Goal: Information Seeking & Learning: Compare options

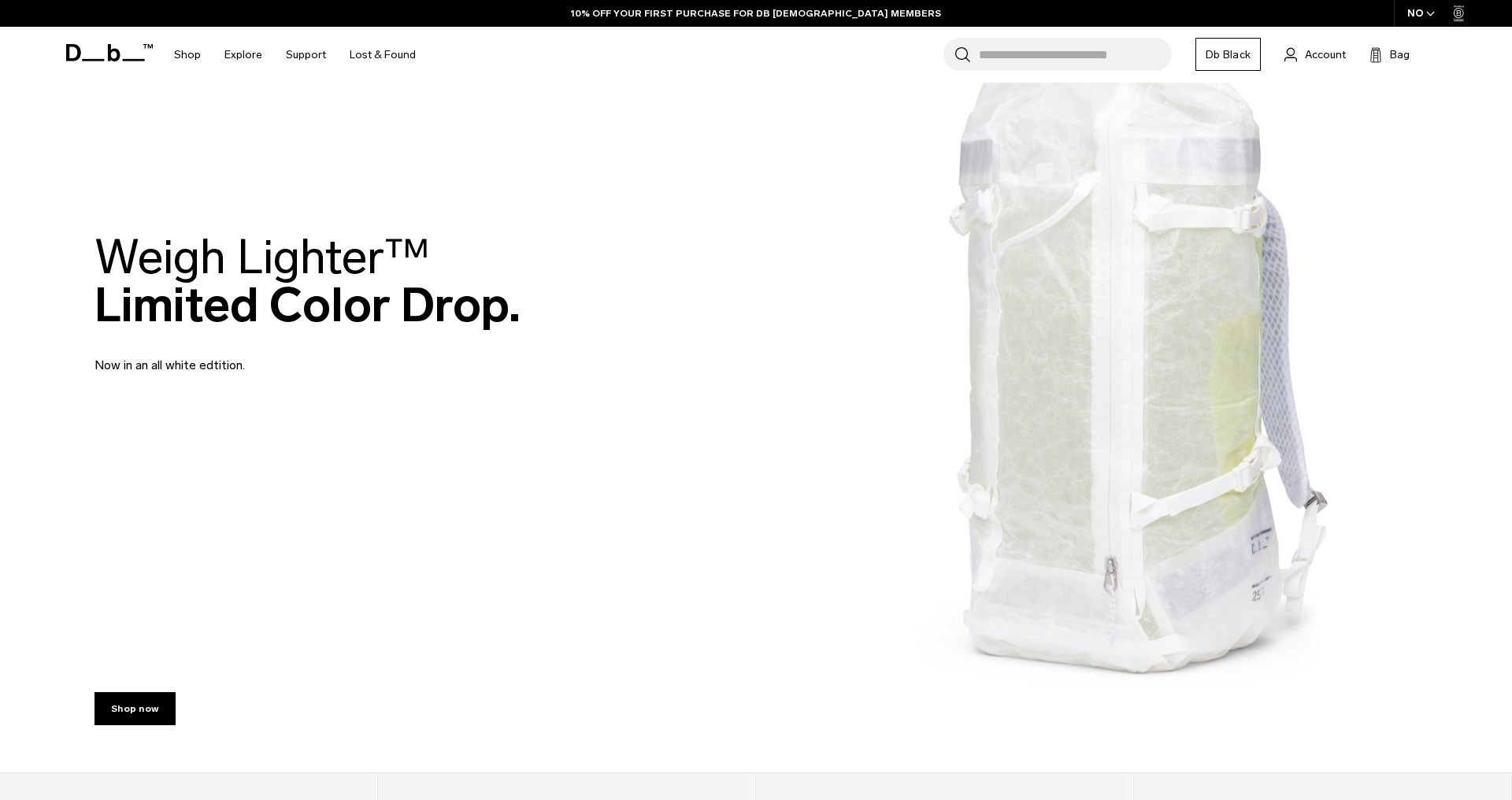
scroll to position [163, 0]
click at [126, 716] on link "Shop now" at bounding box center [135, 709] width 81 height 33
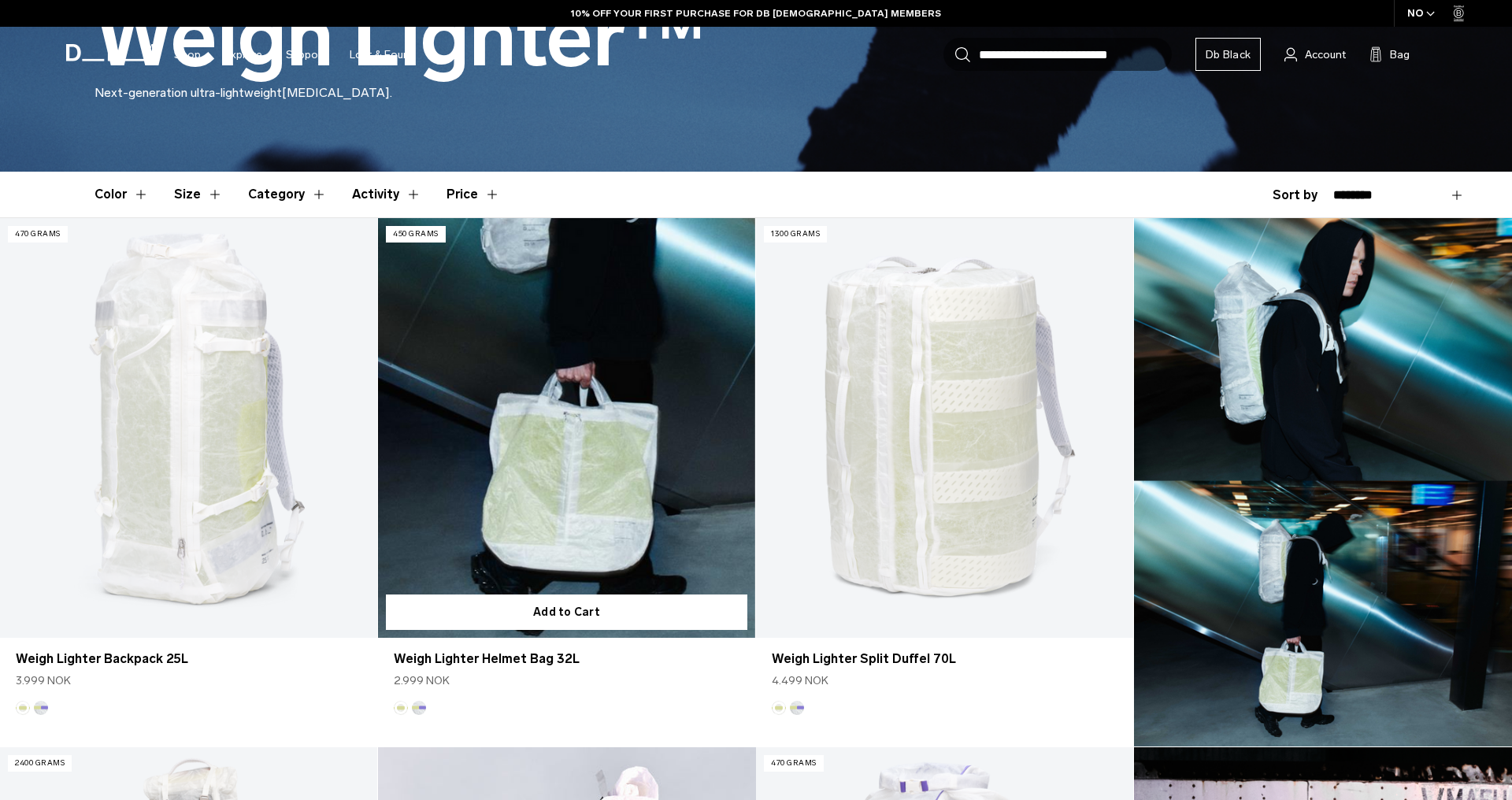
scroll to position [343, 0]
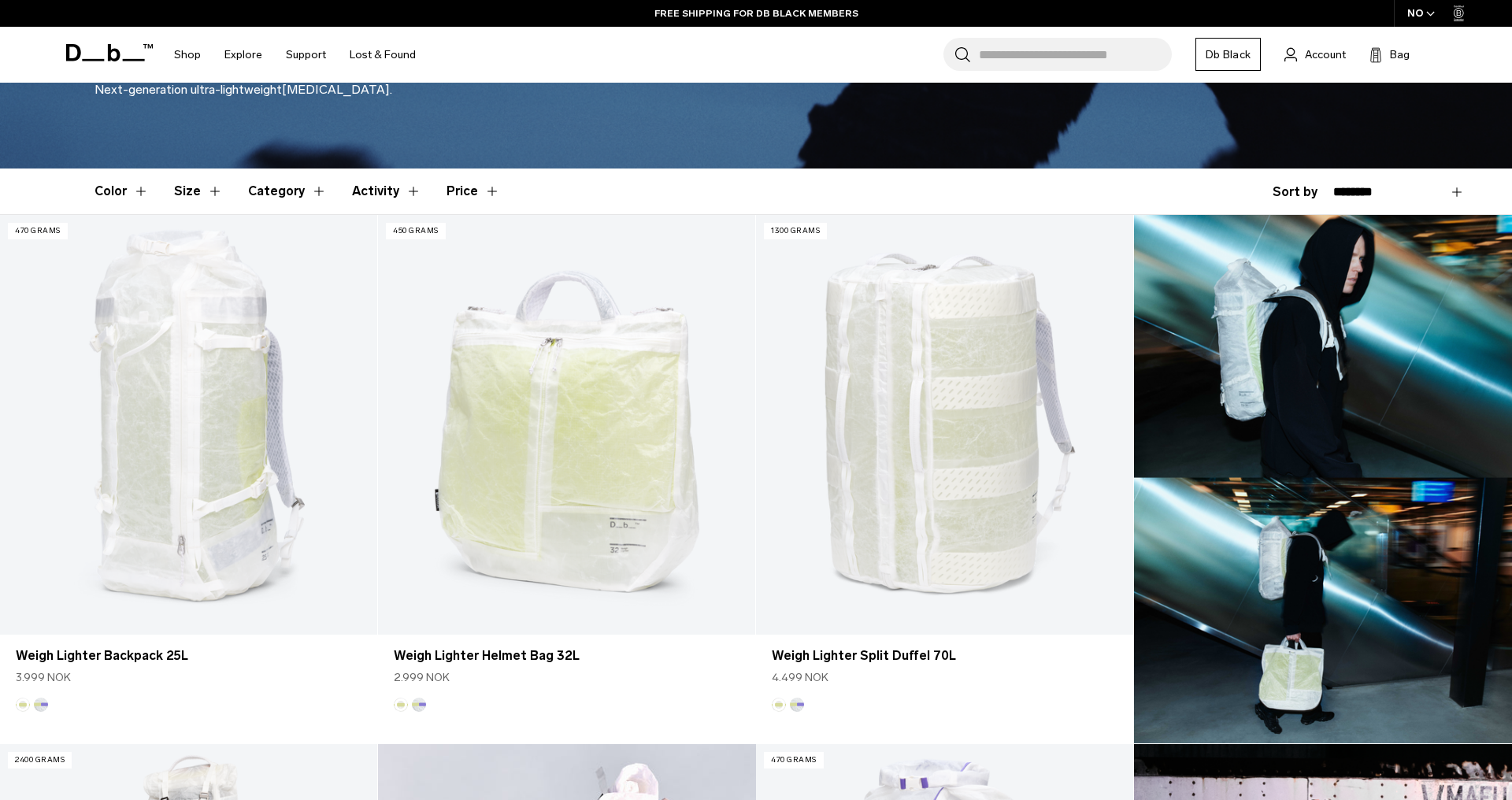
click at [1422, 13] on div "NO" at bounding box center [1421, 13] width 55 height 27
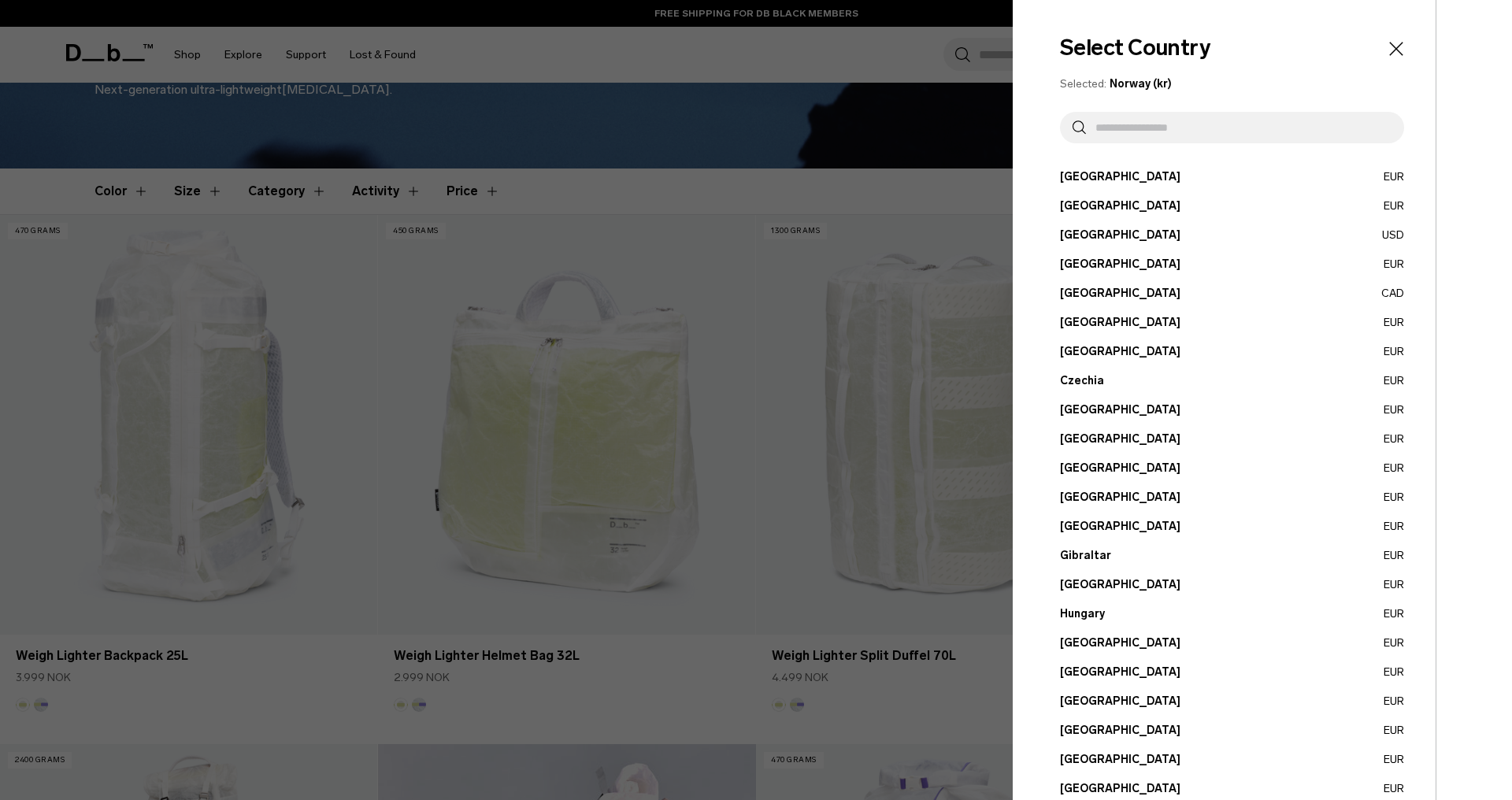
click at [1147, 133] on input "text" at bounding box center [1239, 127] width 306 height 32
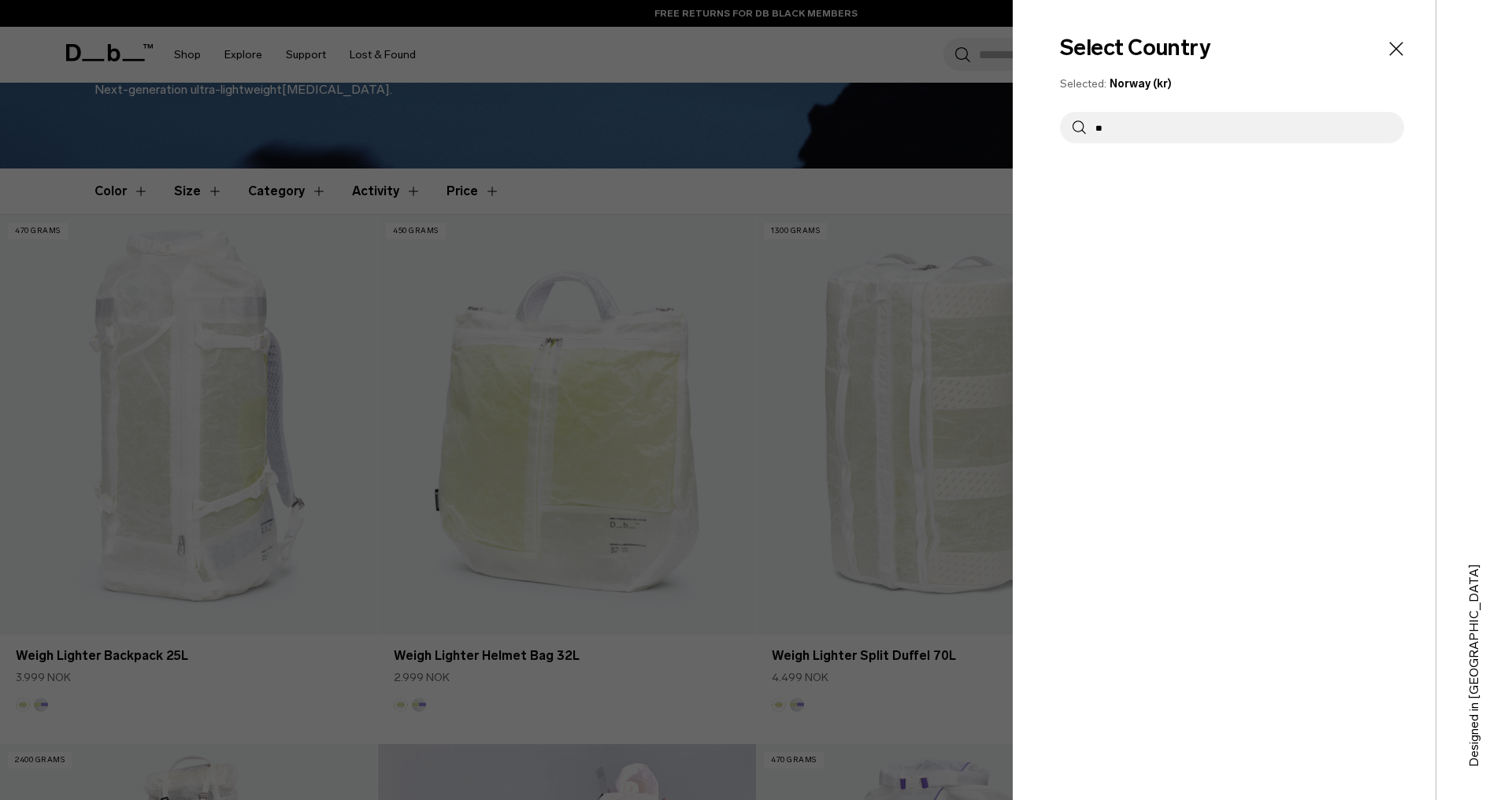
type input "*"
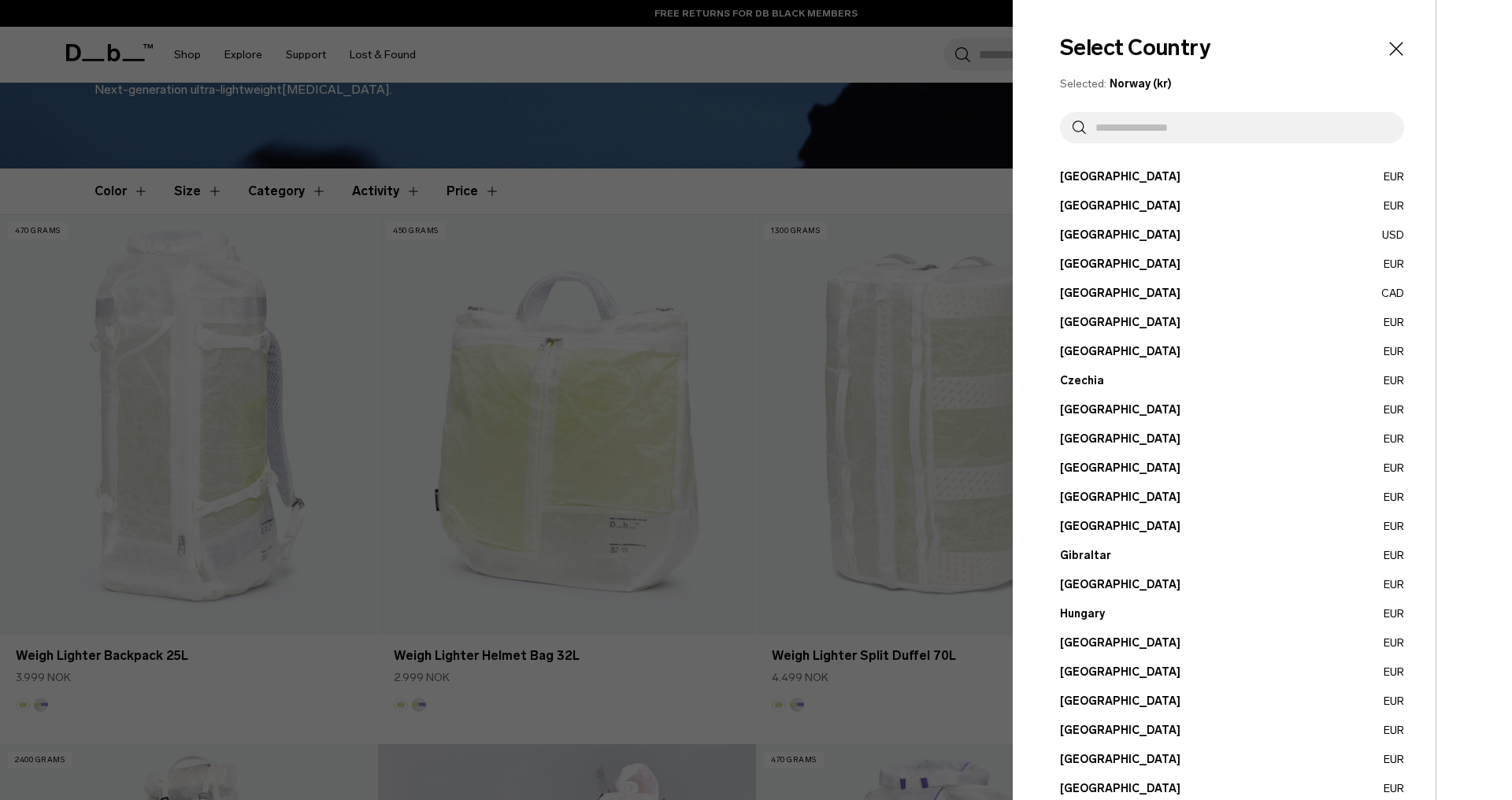
click at [1080, 498] on button "France EUR" at bounding box center [1232, 497] width 344 height 16
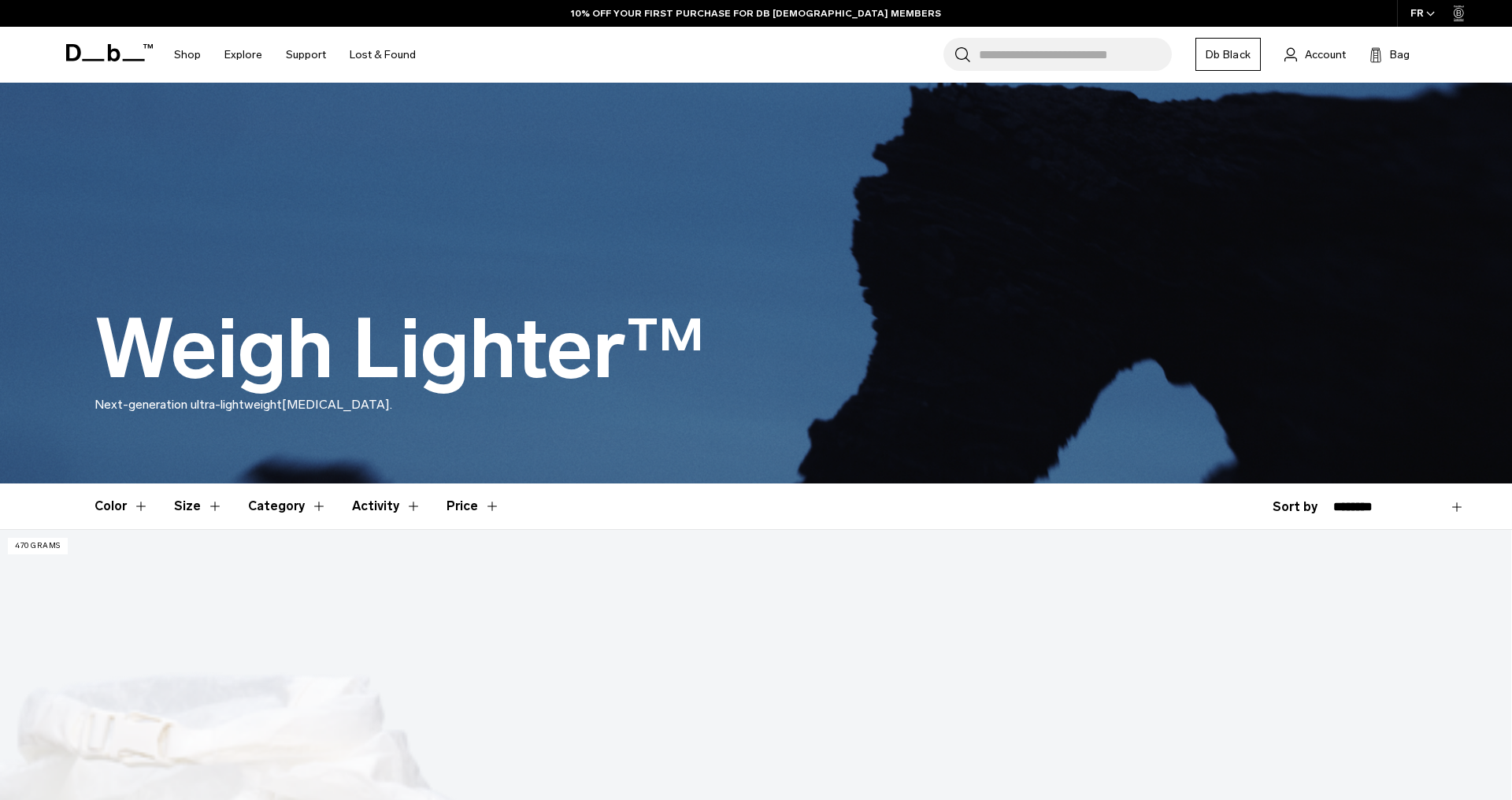
click at [1421, 10] on div "FR" at bounding box center [1423, 13] width 52 height 27
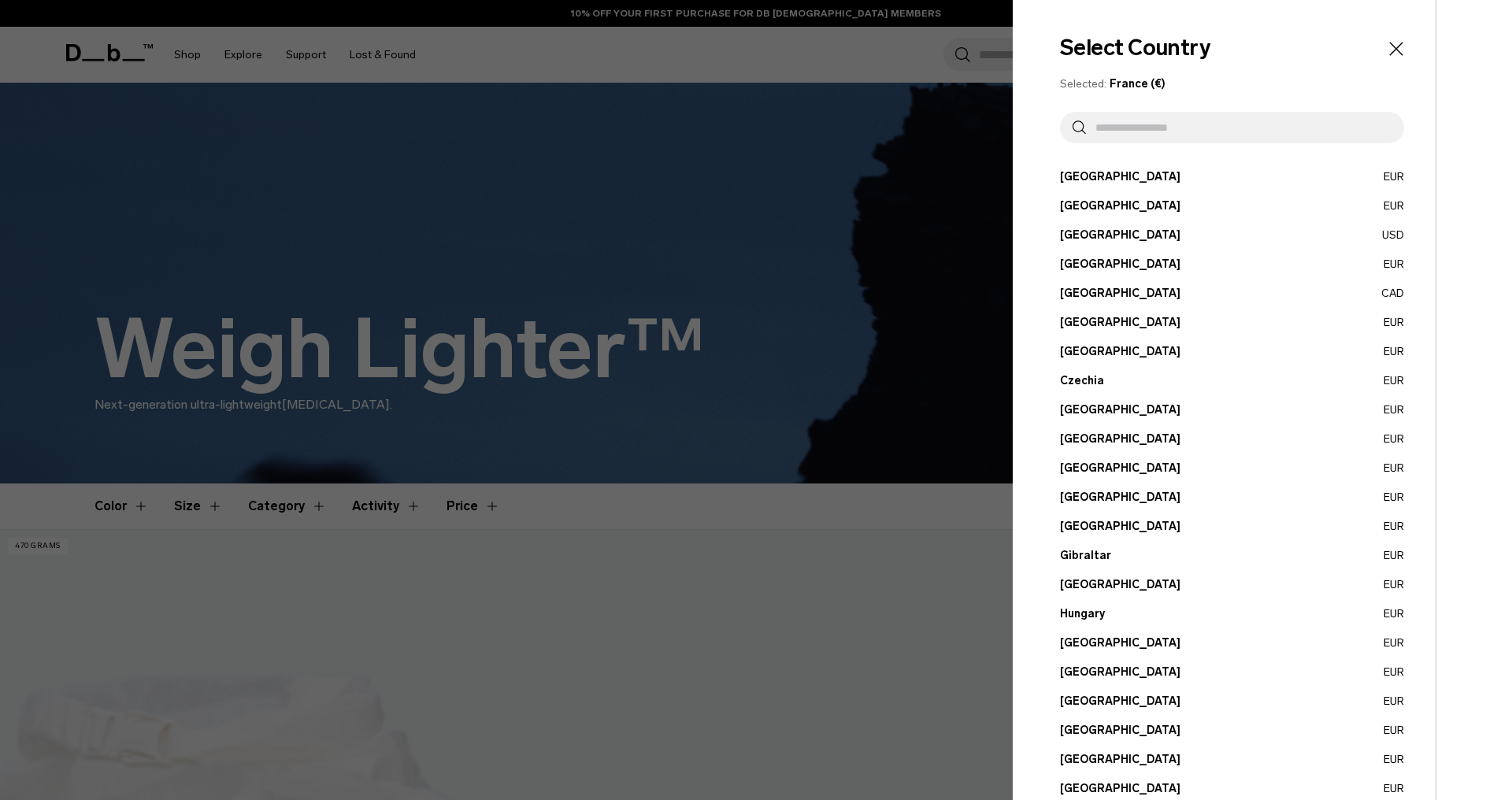
click at [1102, 784] on button "Netherlands EUR" at bounding box center [1232, 789] width 344 height 16
click at [1093, 789] on button "Netherlands EUR" at bounding box center [1232, 789] width 344 height 16
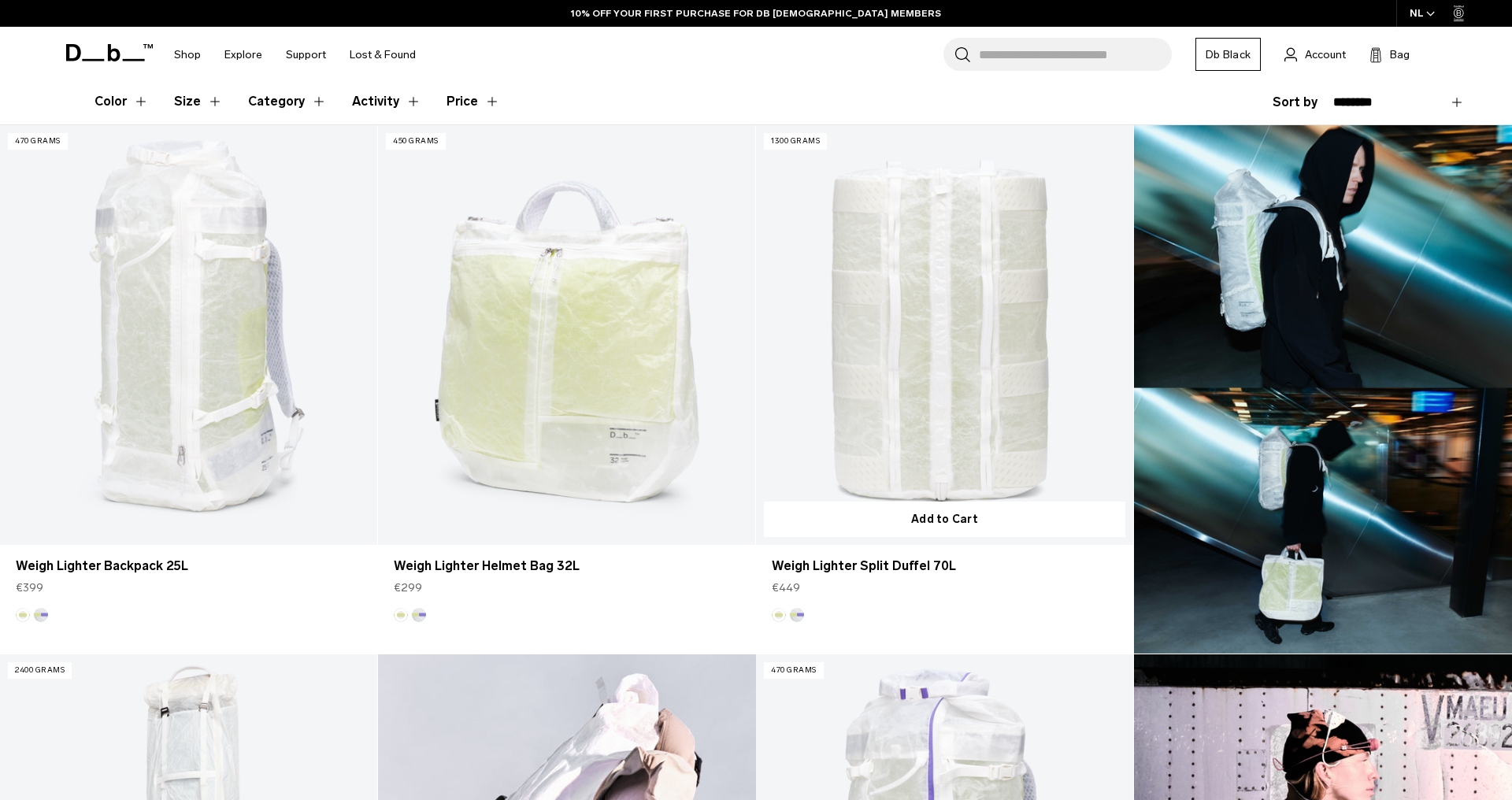
scroll to position [374, 0]
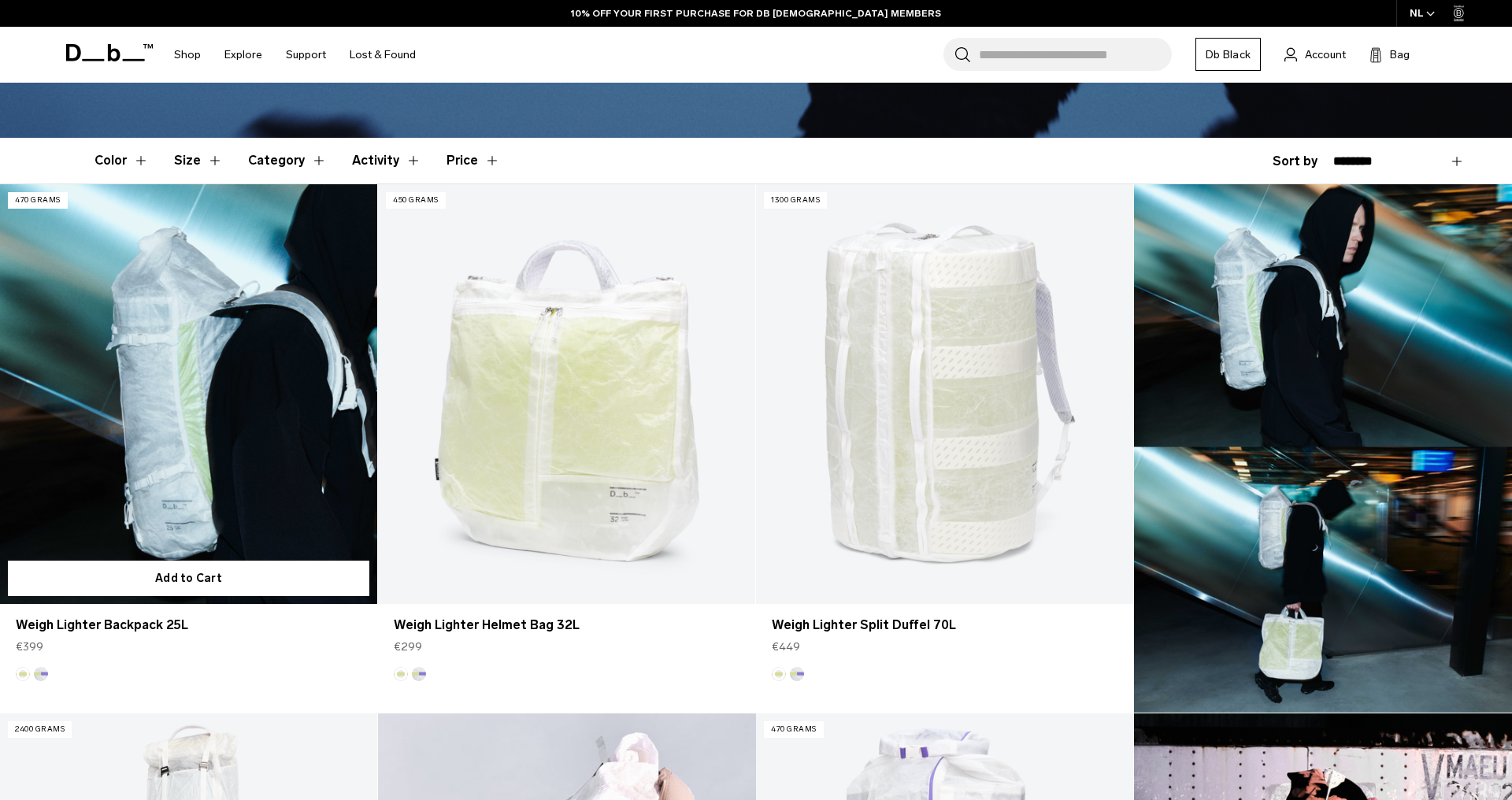
click at [250, 533] on link "Weigh Lighter Backpack 25L" at bounding box center [188, 394] width 378 height 419
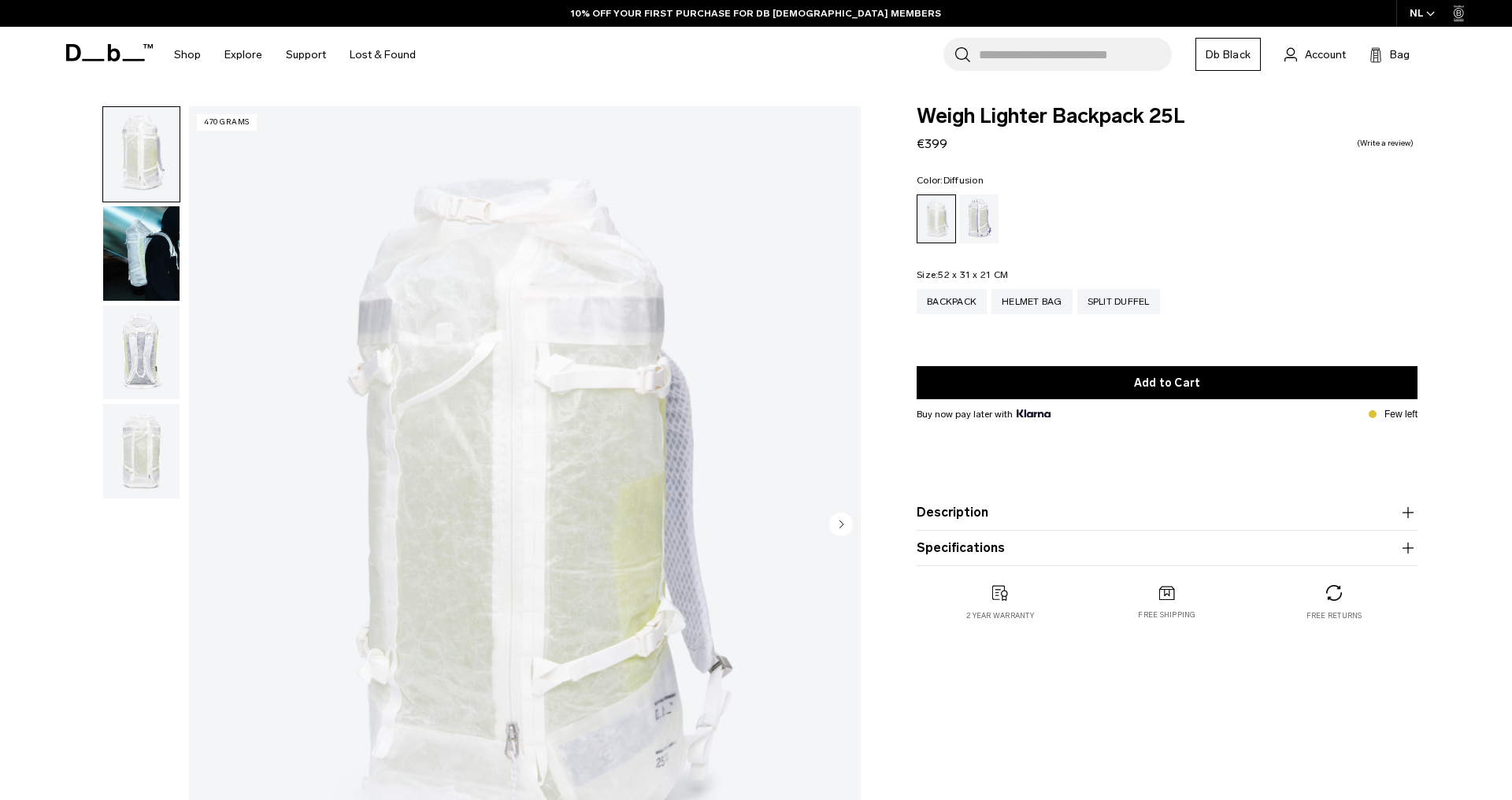
click at [158, 361] on img "button" at bounding box center [142, 353] width 77 height 95
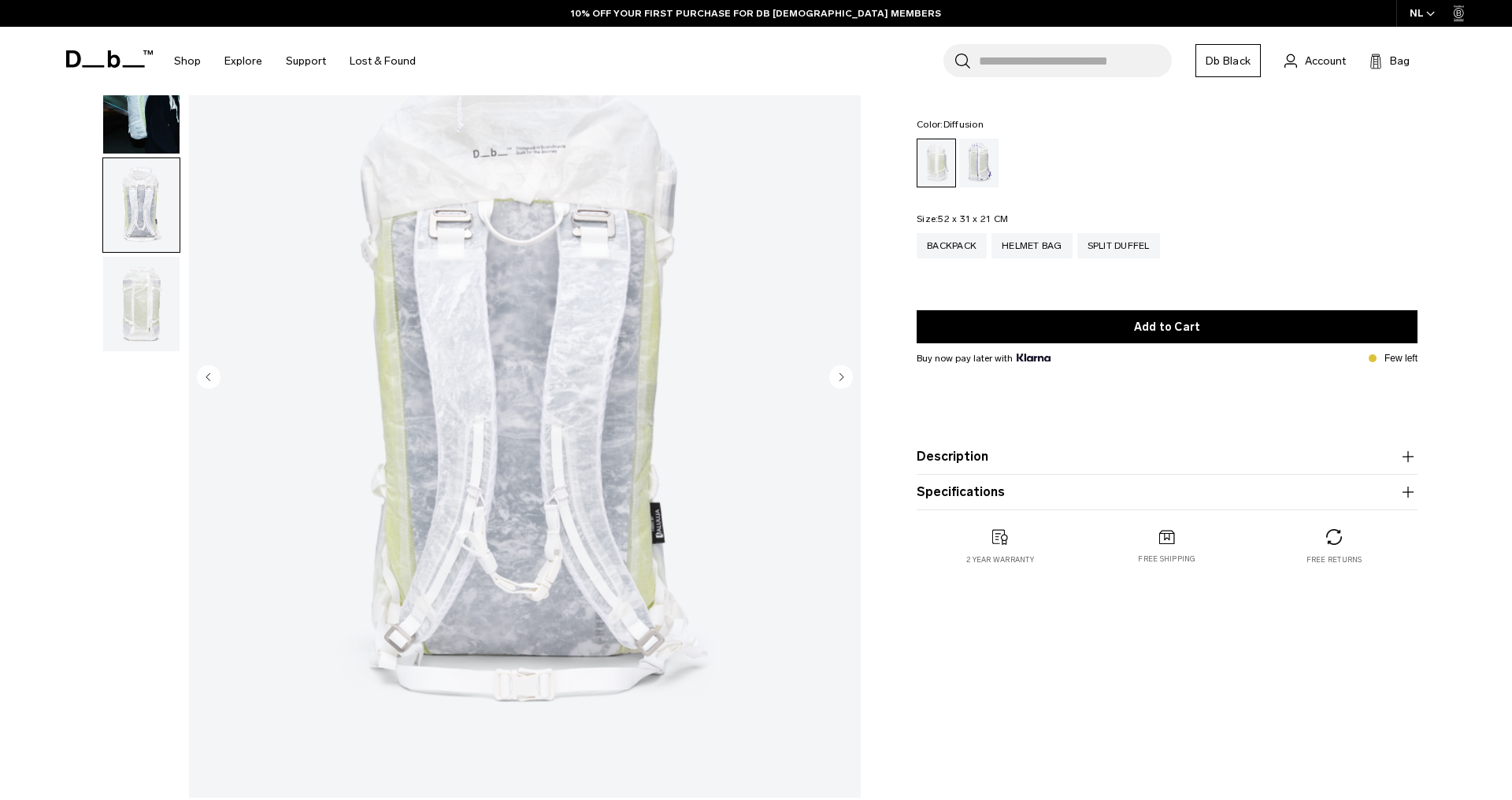
scroll to position [191, 0]
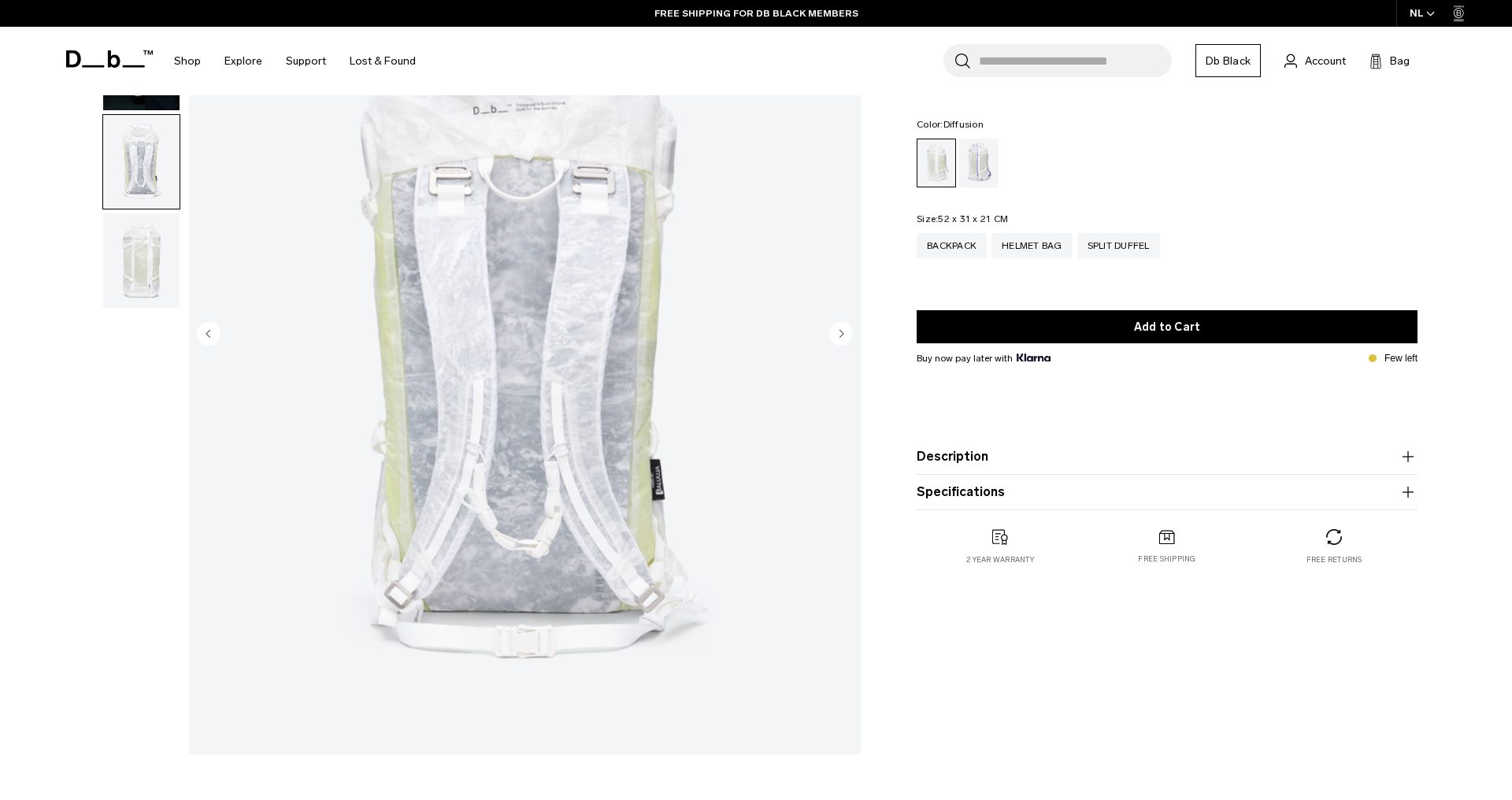
click at [849, 334] on circle "Next slide" at bounding box center [841, 333] width 24 height 24
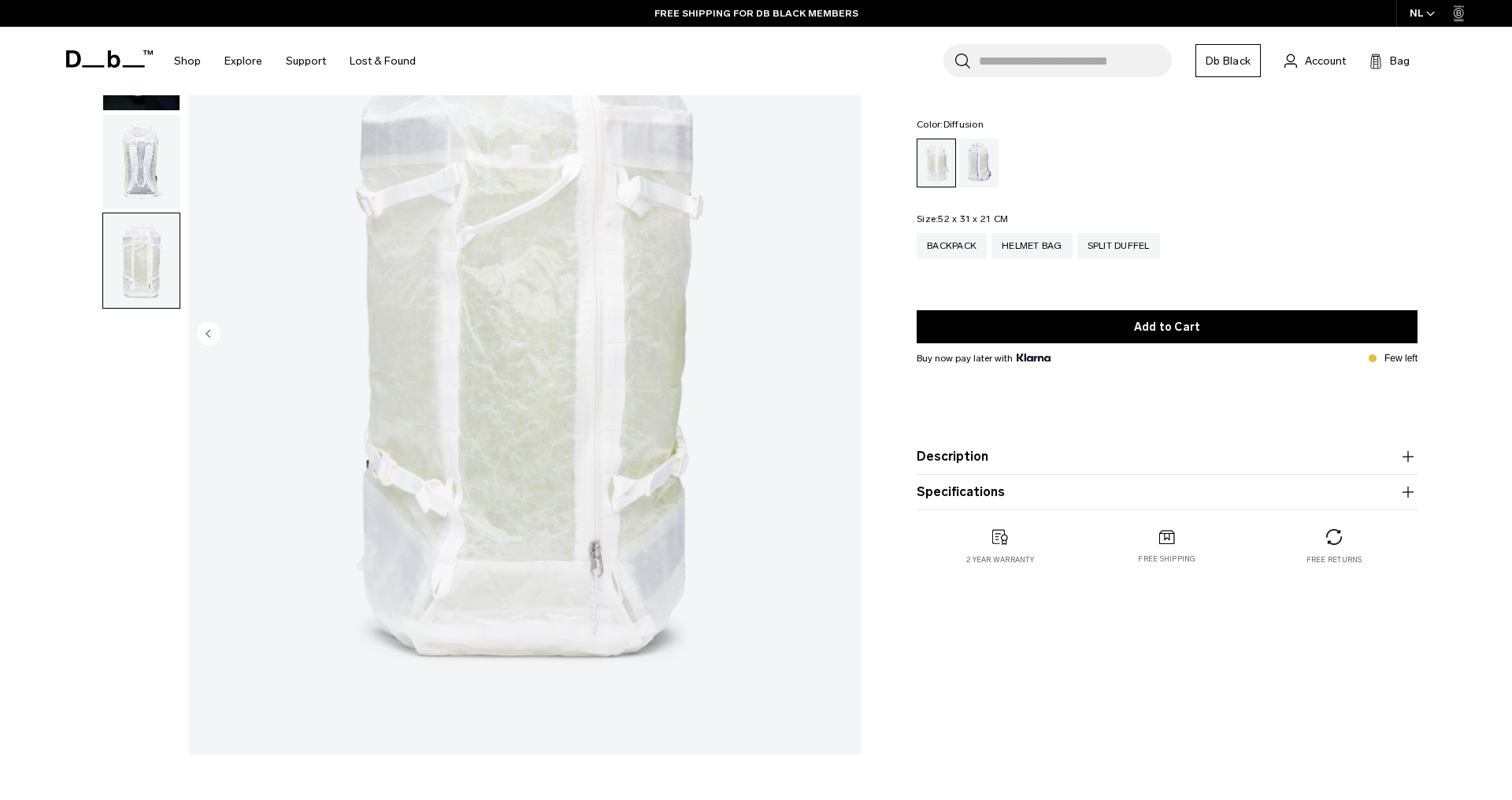
click at [849, 334] on img "4 / 4" at bounding box center [525, 335] width 672 height 839
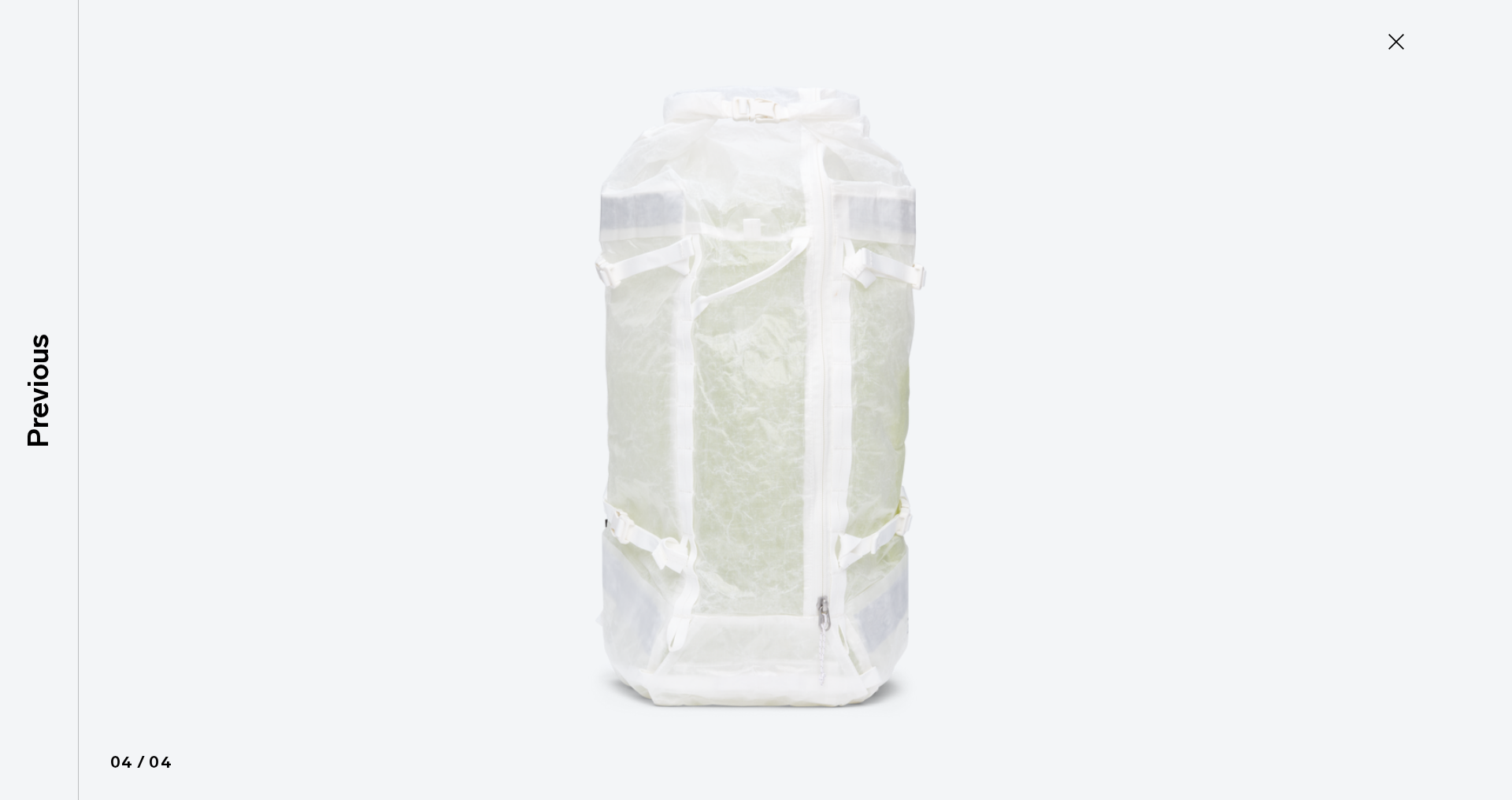
click at [774, 400] on img at bounding box center [756, 400] width 709 height 800
click at [1397, 44] on icon at bounding box center [1396, 42] width 25 height 25
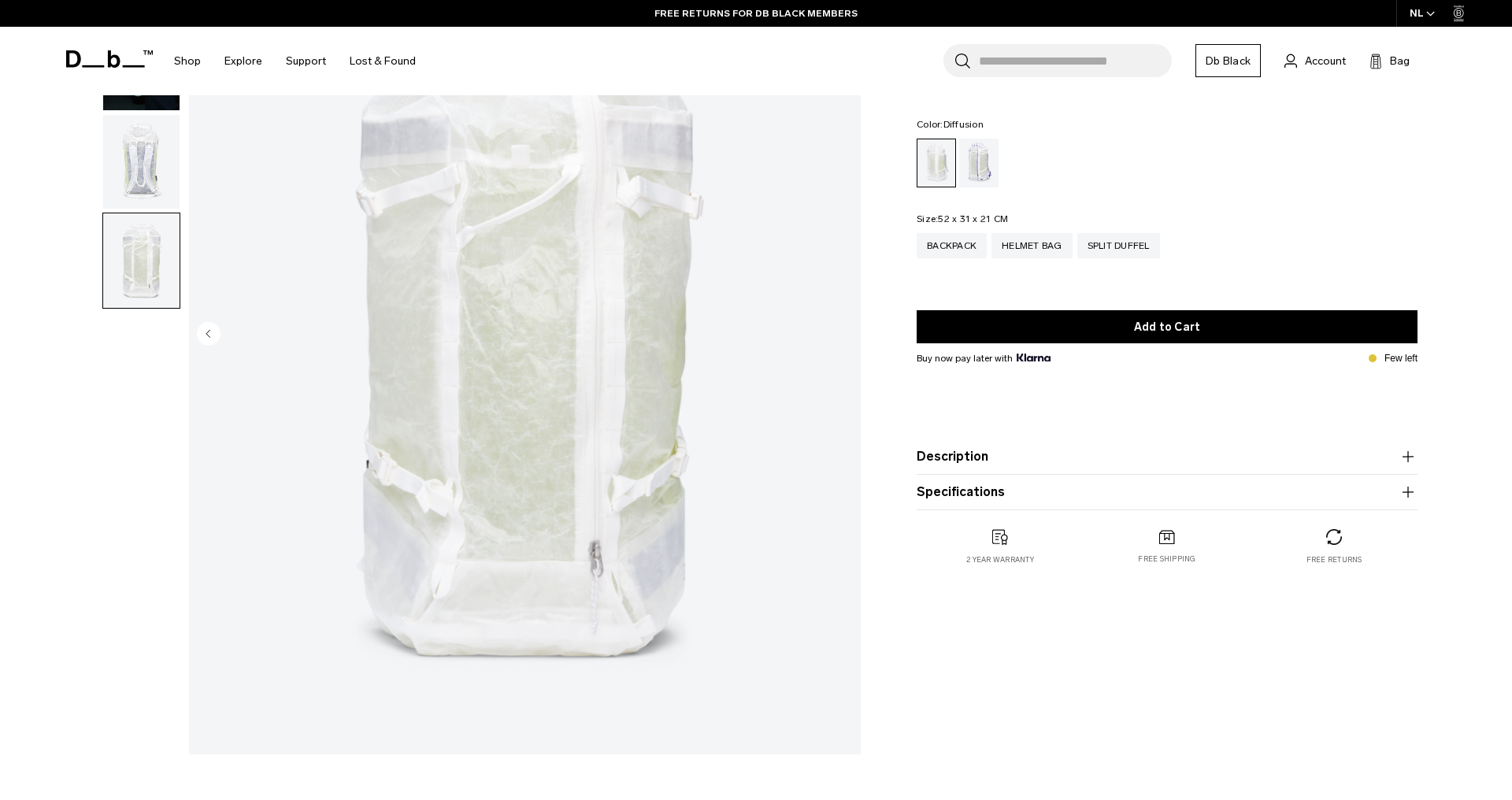
scroll to position [0, 0]
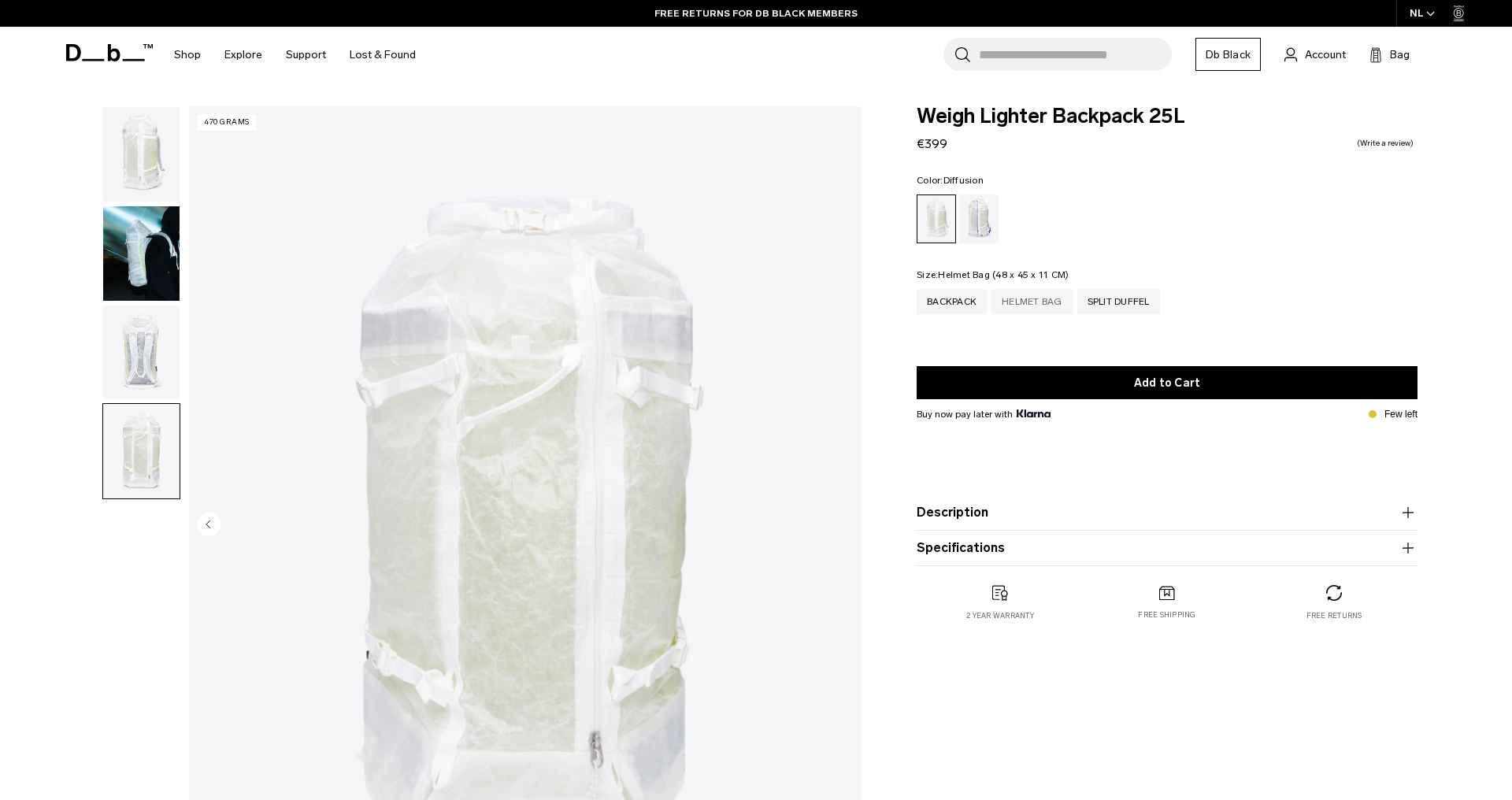
click at [1039, 311] on div "Helmet Bag" at bounding box center [1032, 301] width 81 height 25
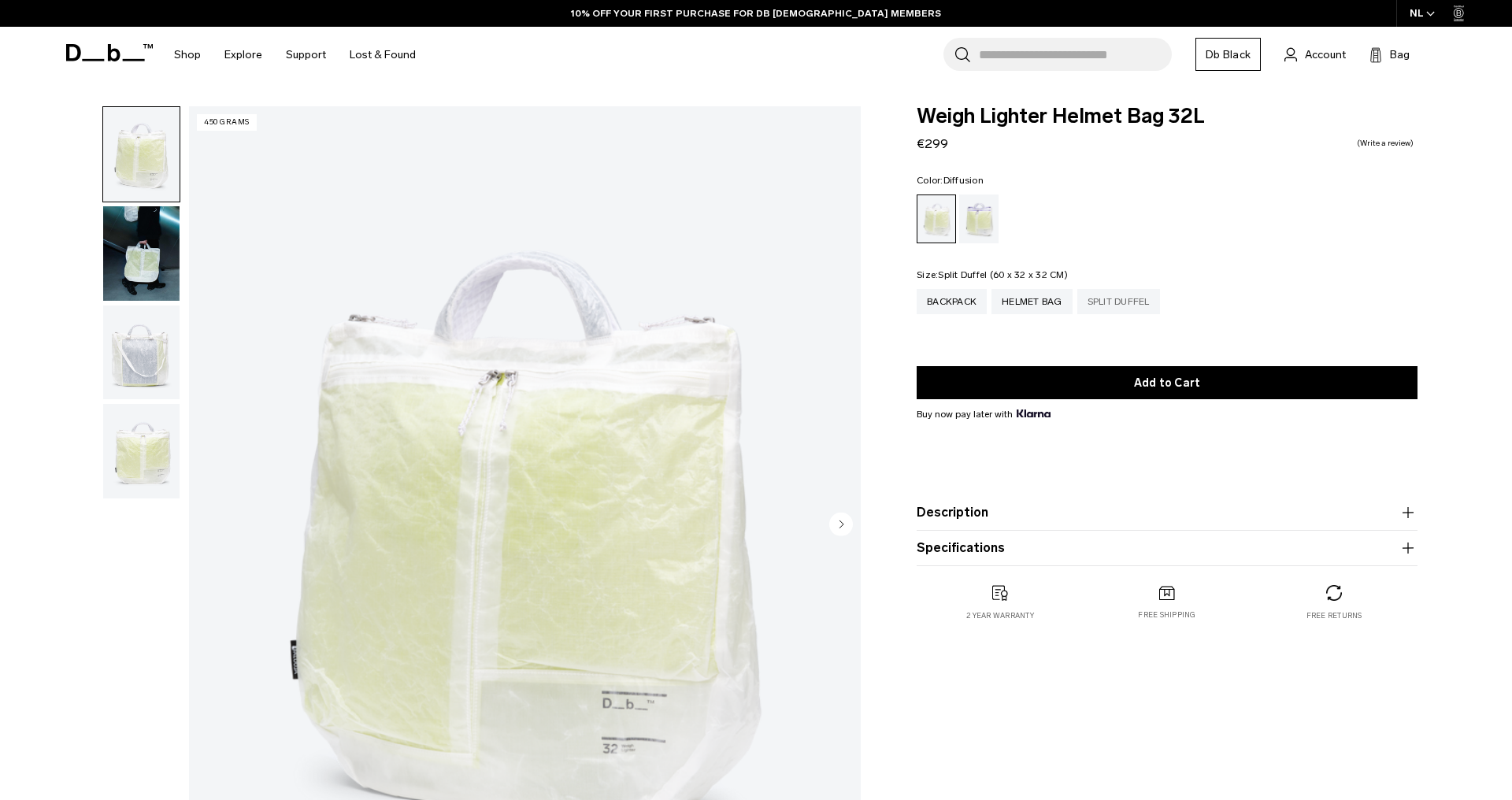
click at [1117, 303] on div "Split Duffel" at bounding box center [1118, 301] width 82 height 25
click at [87, 61] on span at bounding box center [109, 52] width 86 height 60
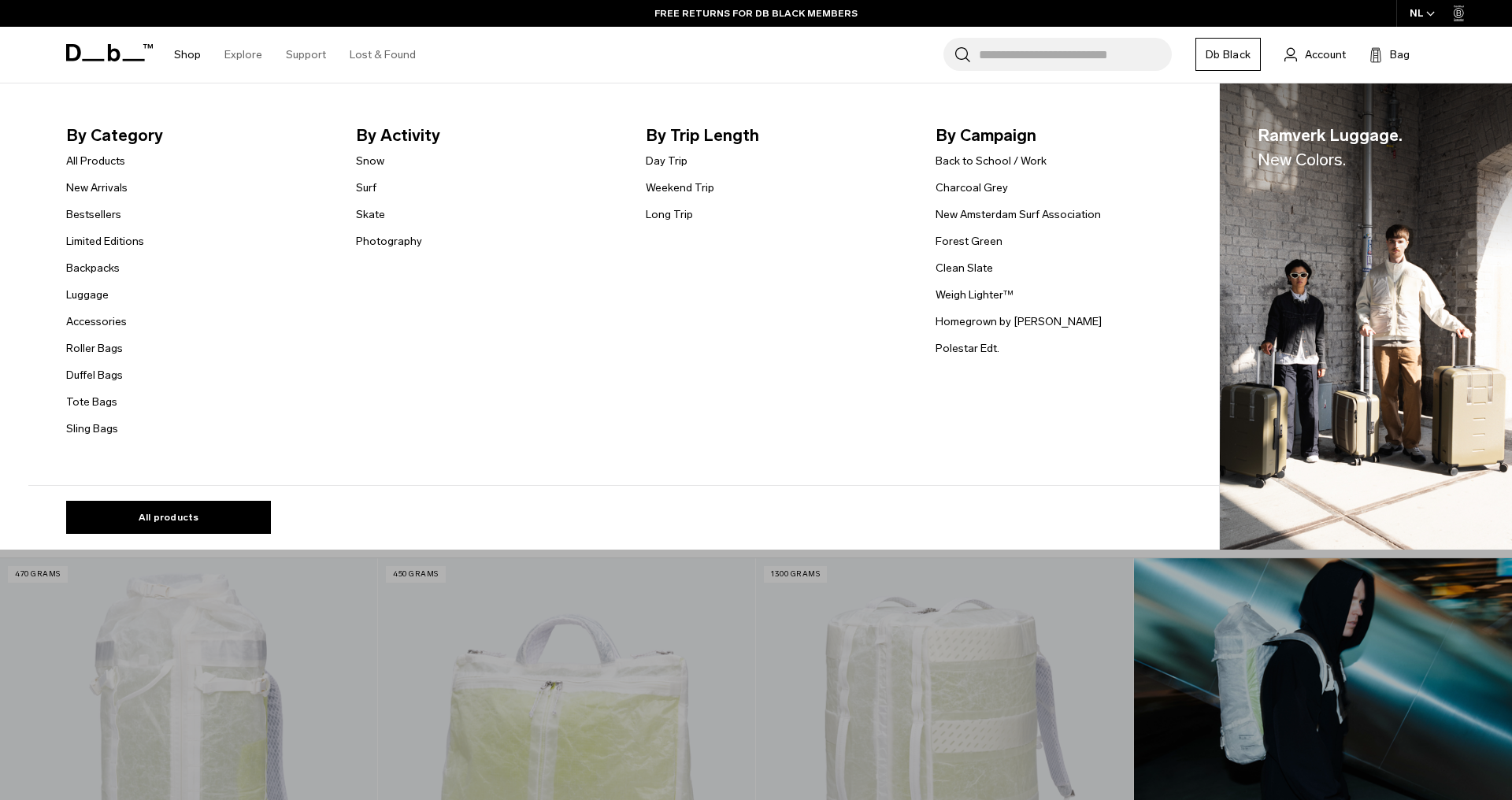
click at [196, 59] on link "Shop" at bounding box center [187, 55] width 27 height 56
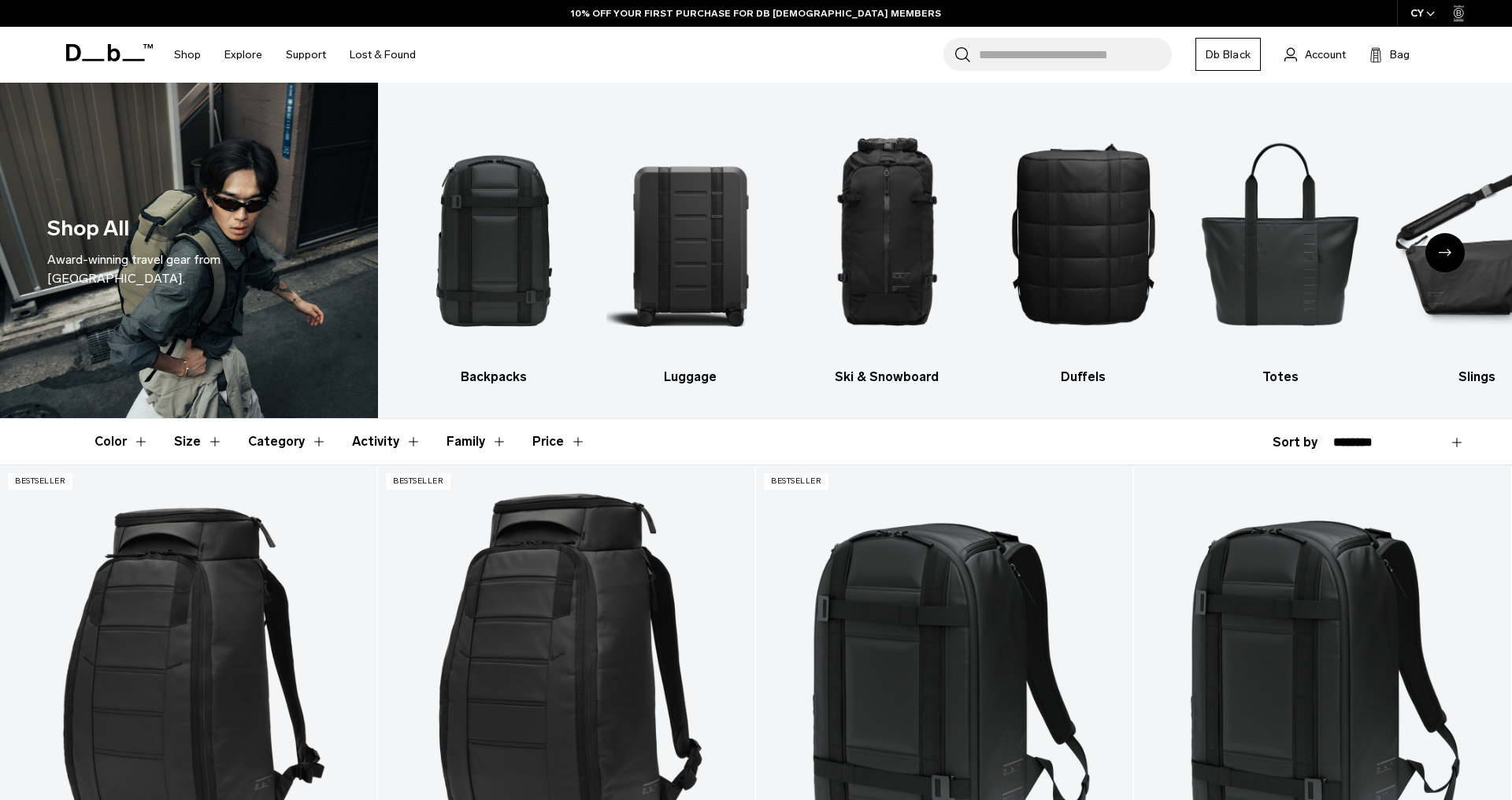
click at [196, 59] on link "Shop" at bounding box center [187, 55] width 27 height 56
click at [692, 288] on img "2 / 10" at bounding box center [692, 232] width 170 height 254
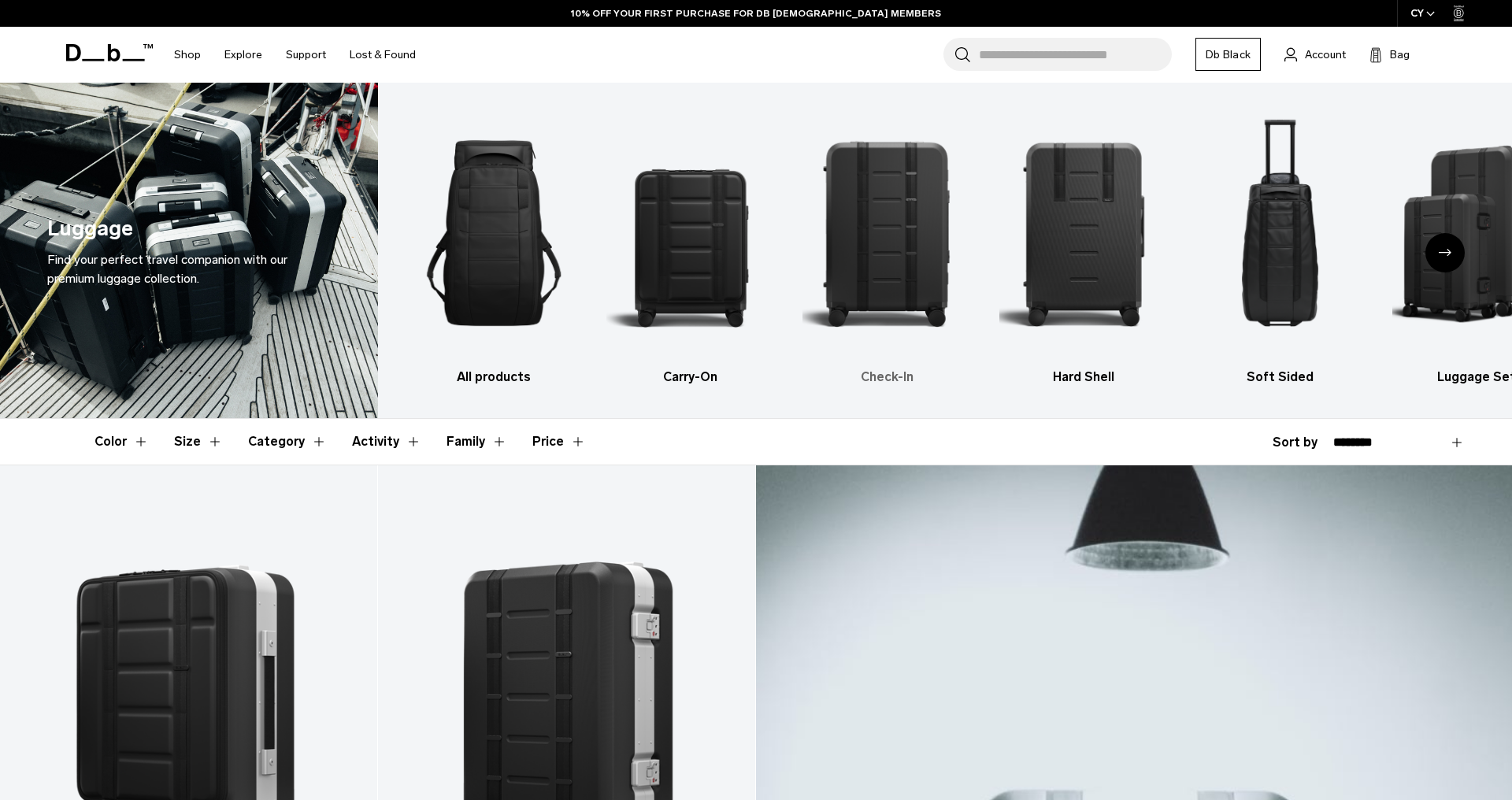
click at [887, 290] on img "3 / 6" at bounding box center [887, 232] width 170 height 254
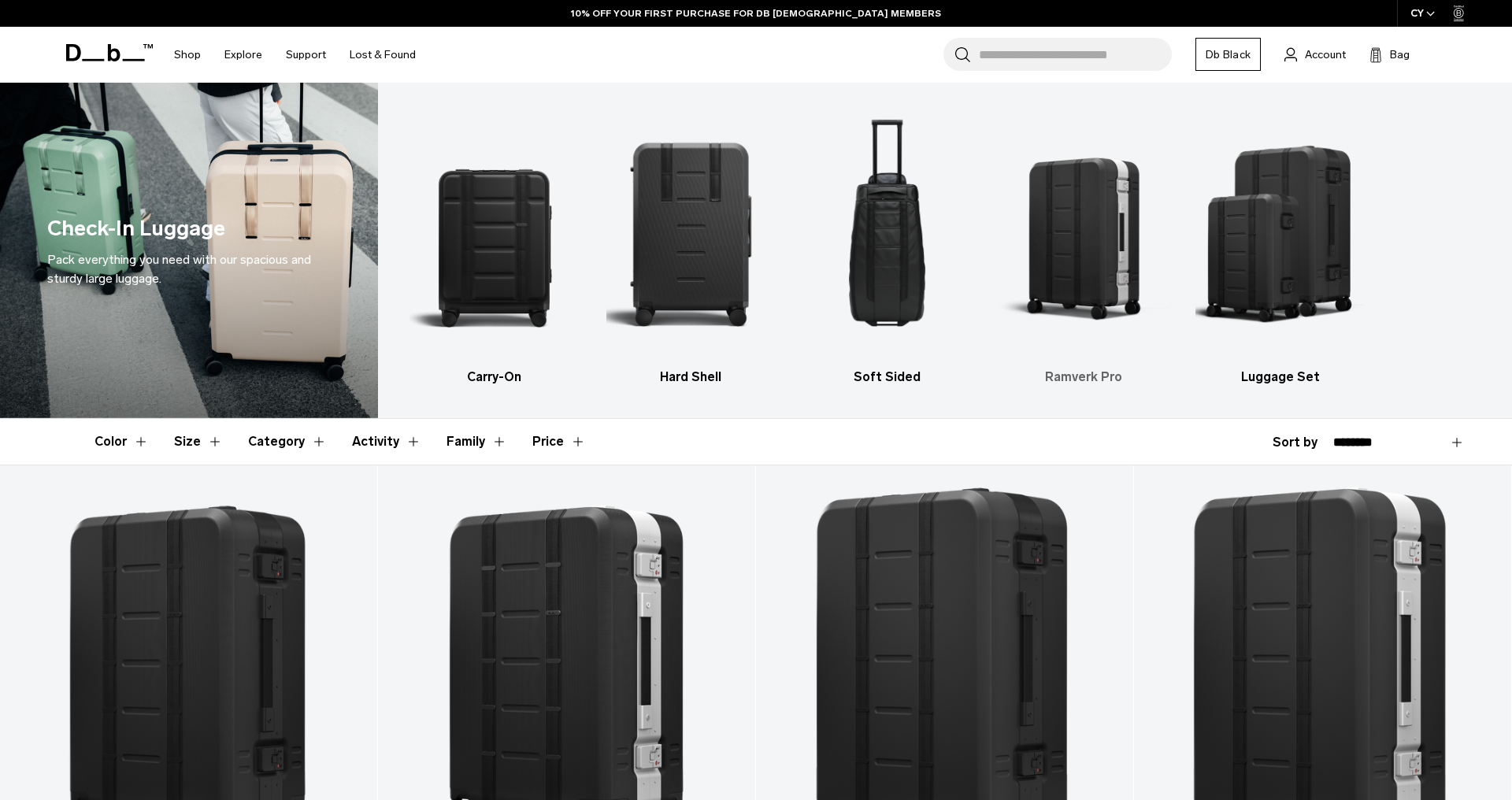
click at [1094, 279] on img "4 / 5" at bounding box center [1085, 232] width 170 height 254
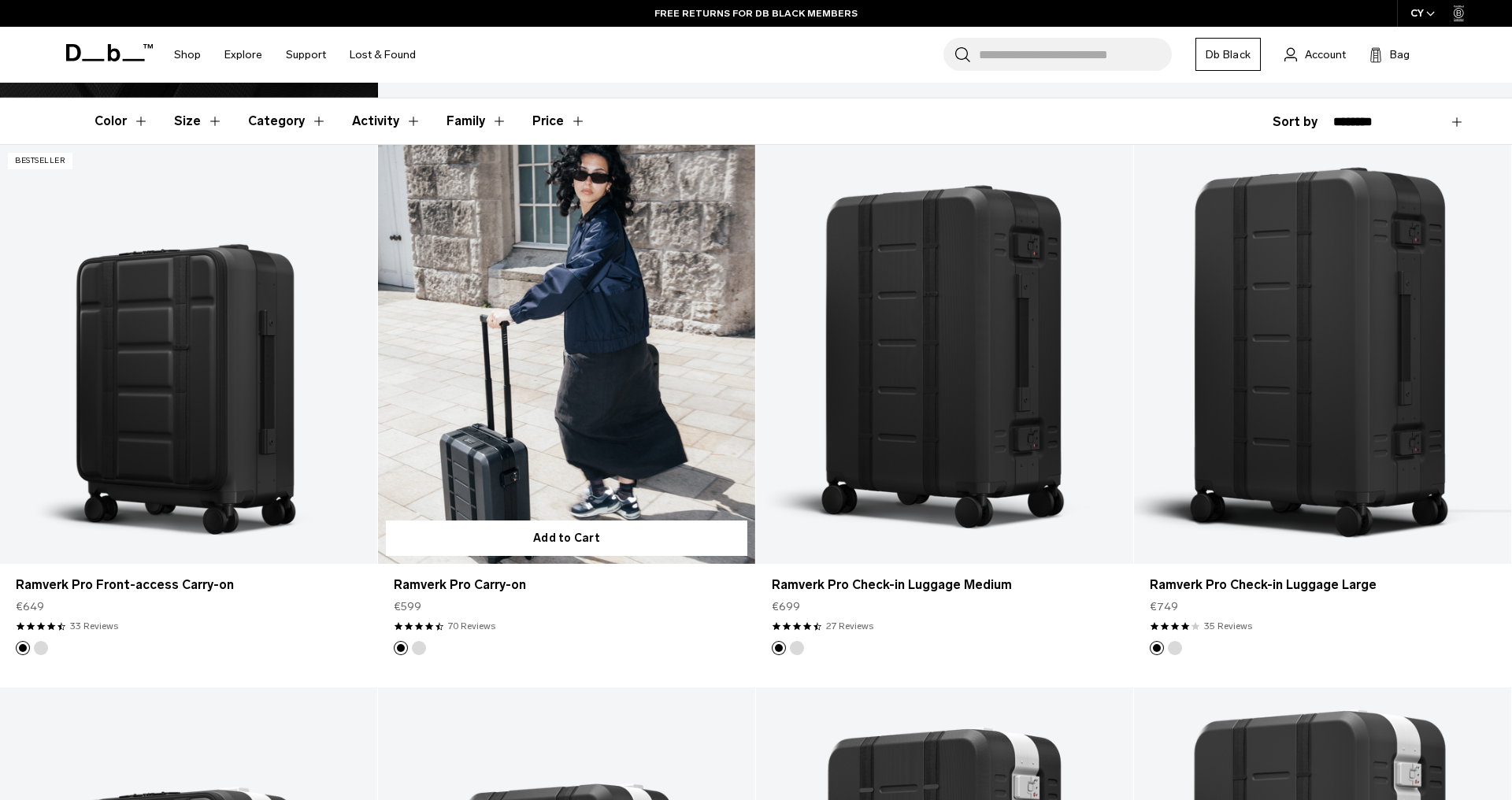
scroll to position [322, 0]
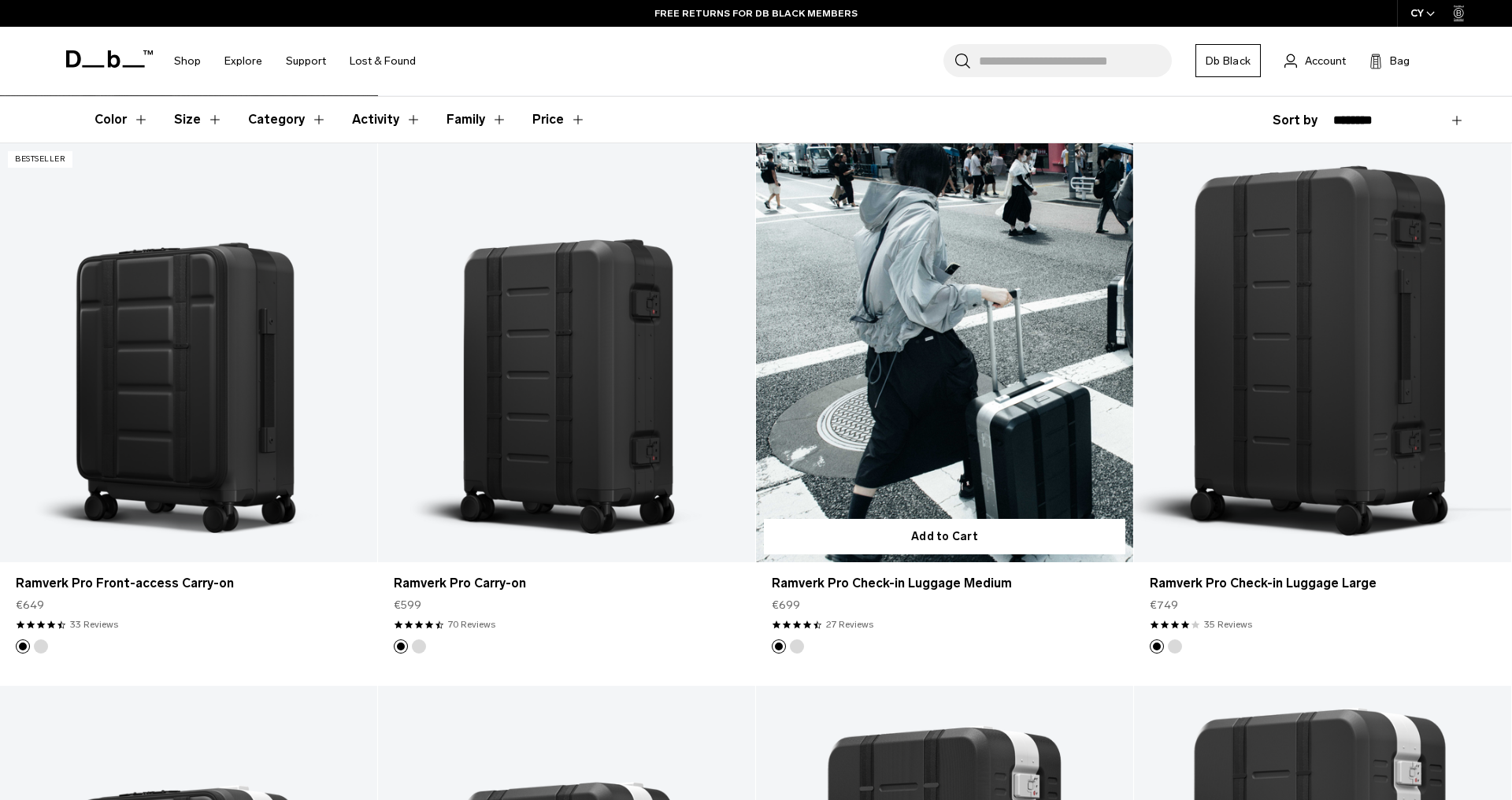
click at [949, 449] on link "Ramverk Pro Check-in Luggage Medium" at bounding box center [944, 353] width 378 height 419
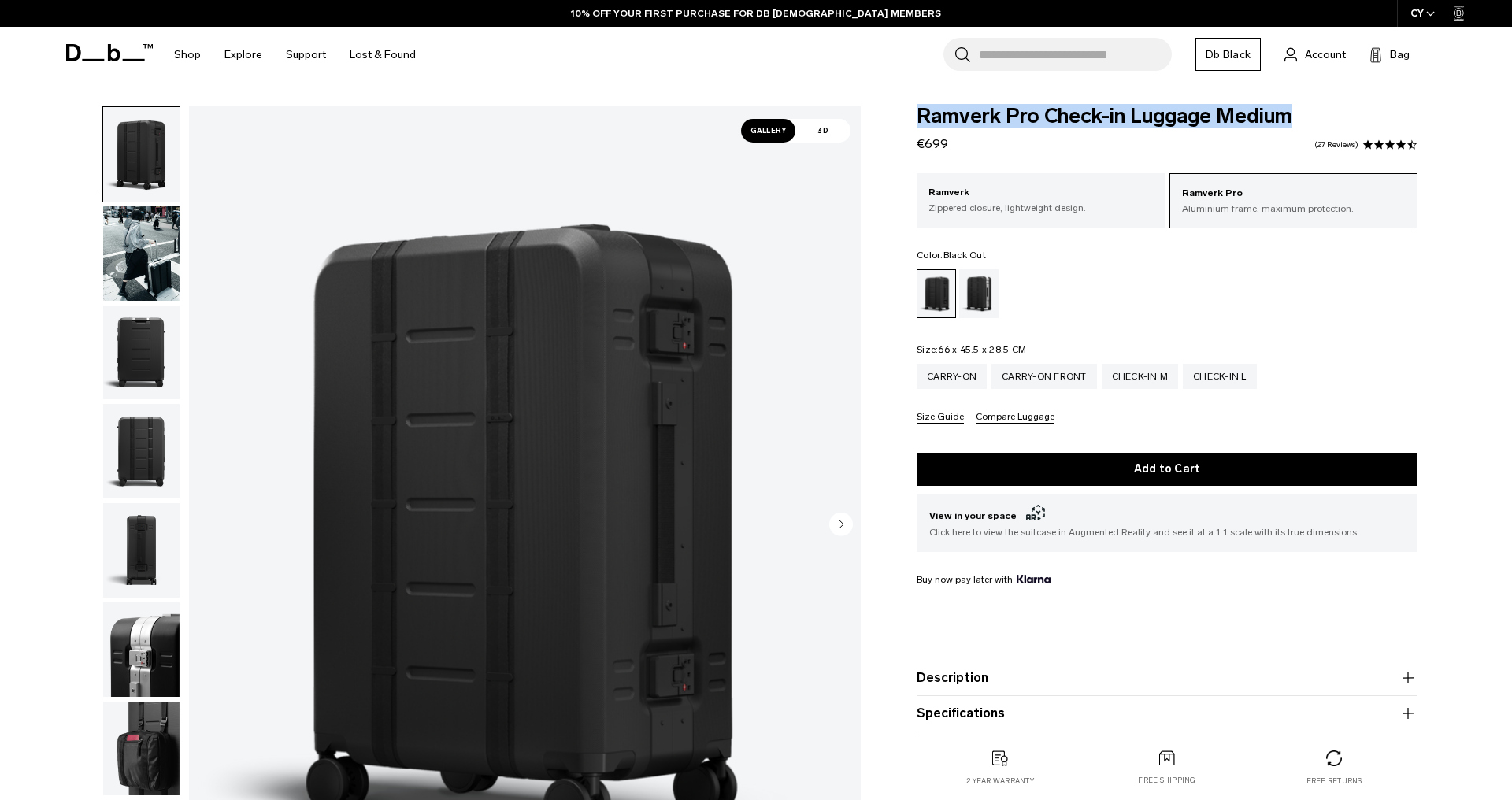
drag, startPoint x: 1293, startPoint y: 116, endPoint x: 913, endPoint y: 119, distance: 380.0
click at [913, 119] on div "Ramverk Pro Check-in Luggage Medium €699 4.3 star rating 27 Reviews Ramverk Pro…" at bounding box center [1167, 462] width 595 height 712
copy span "Ramverk Pro Check-in Luggage Medium"
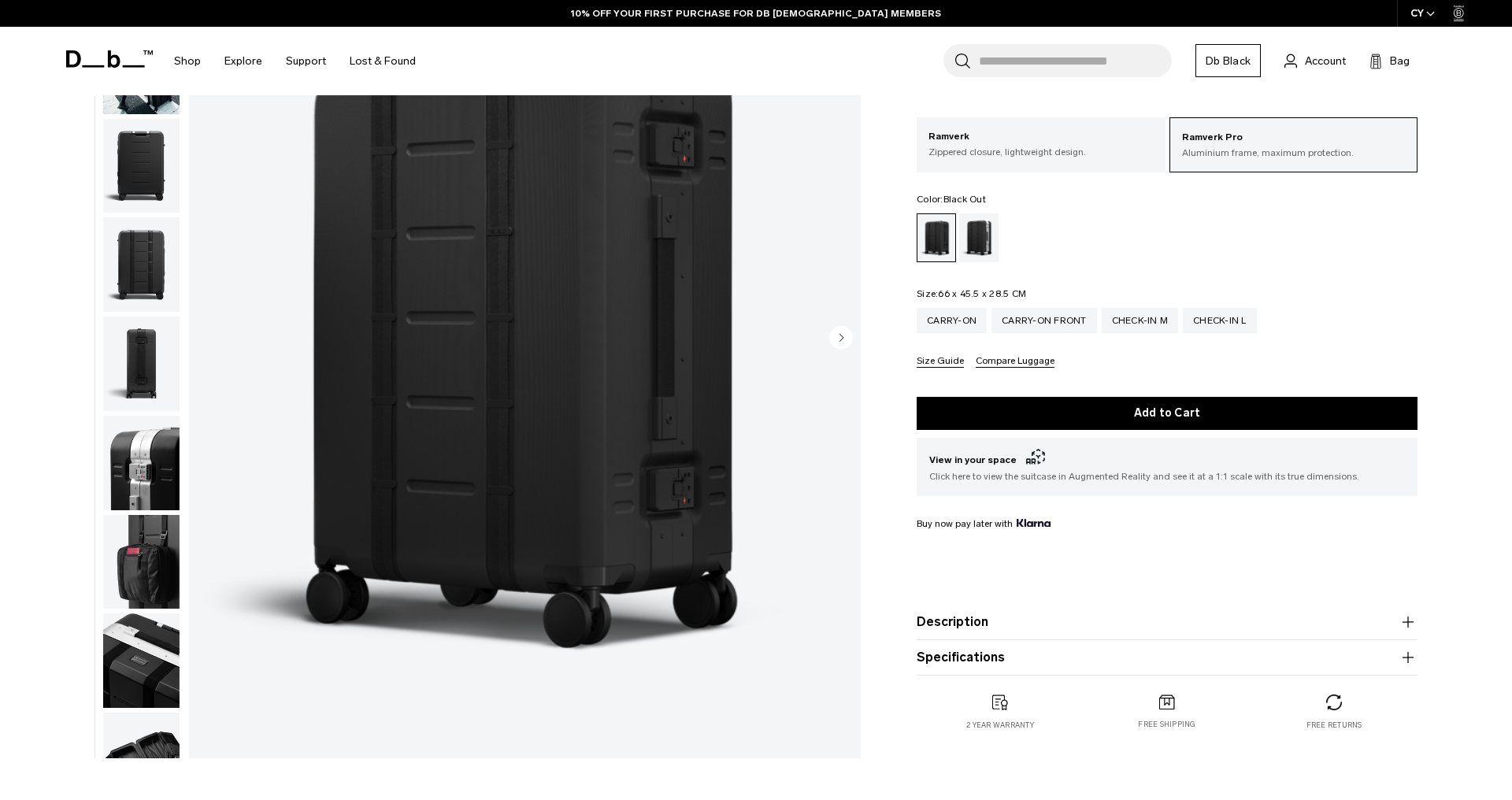
scroll to position [188, 0]
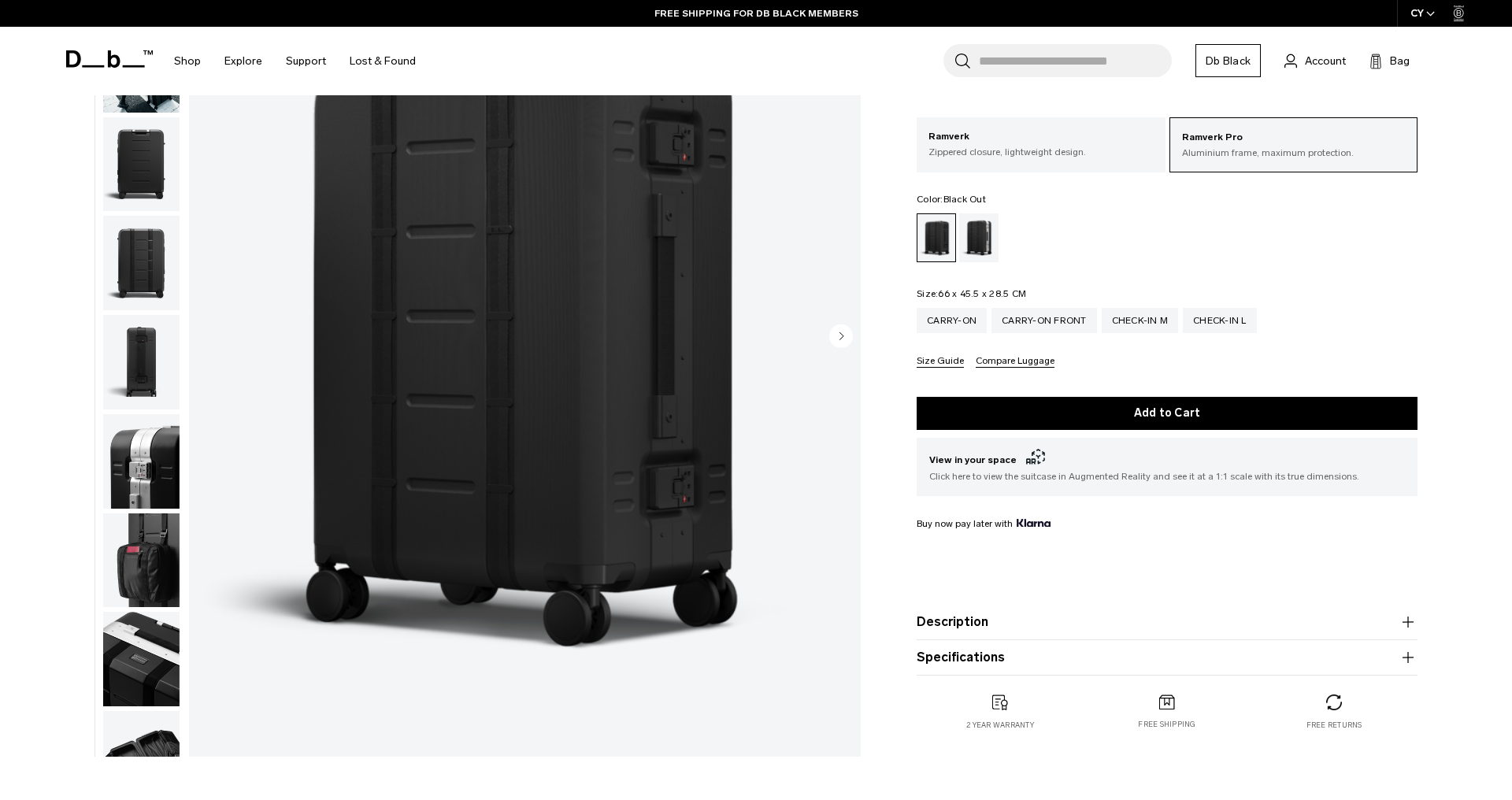
click at [1006, 364] on button "Compare Luggage" at bounding box center [1015, 362] width 79 height 11
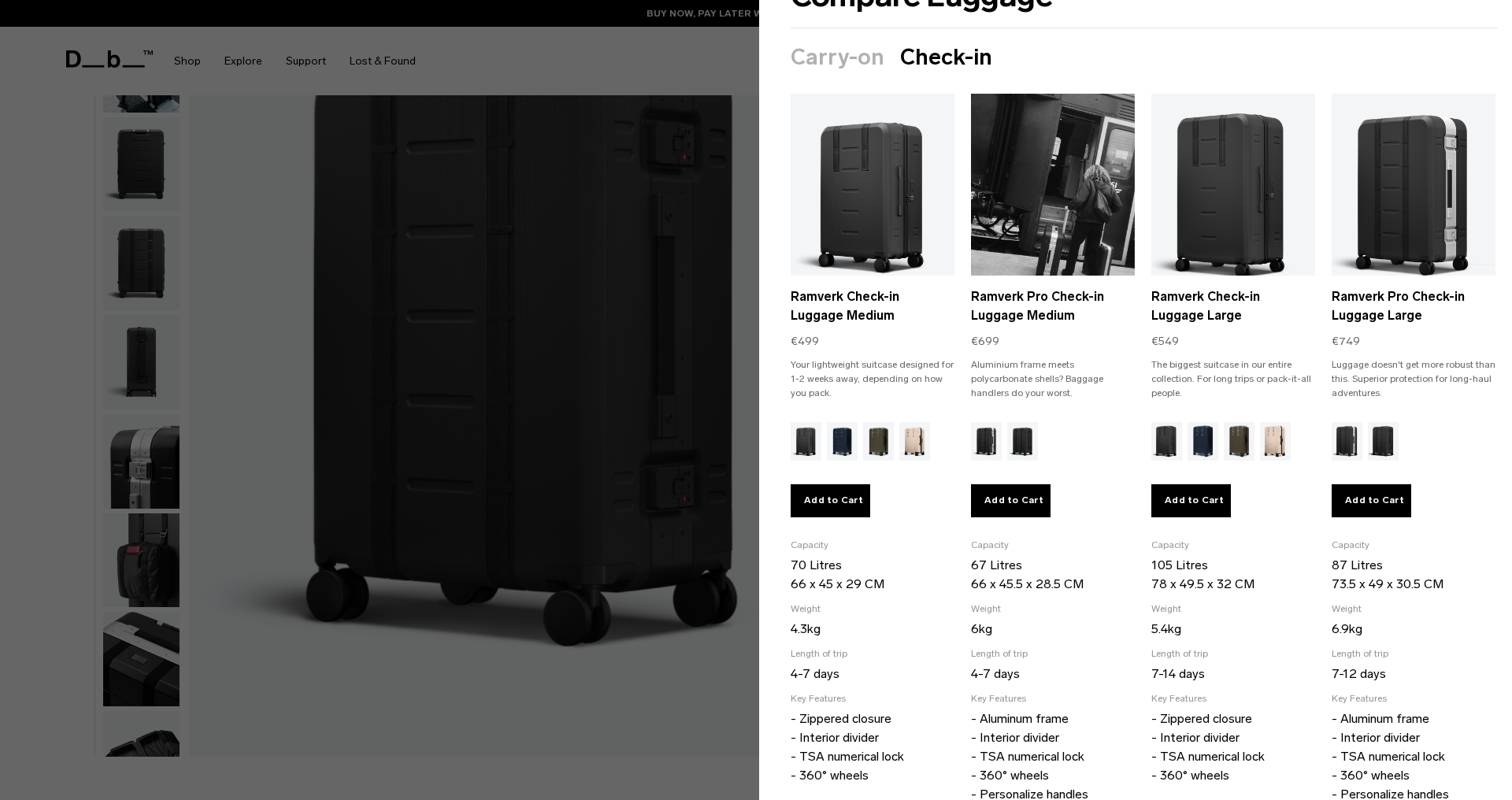
scroll to position [0, 0]
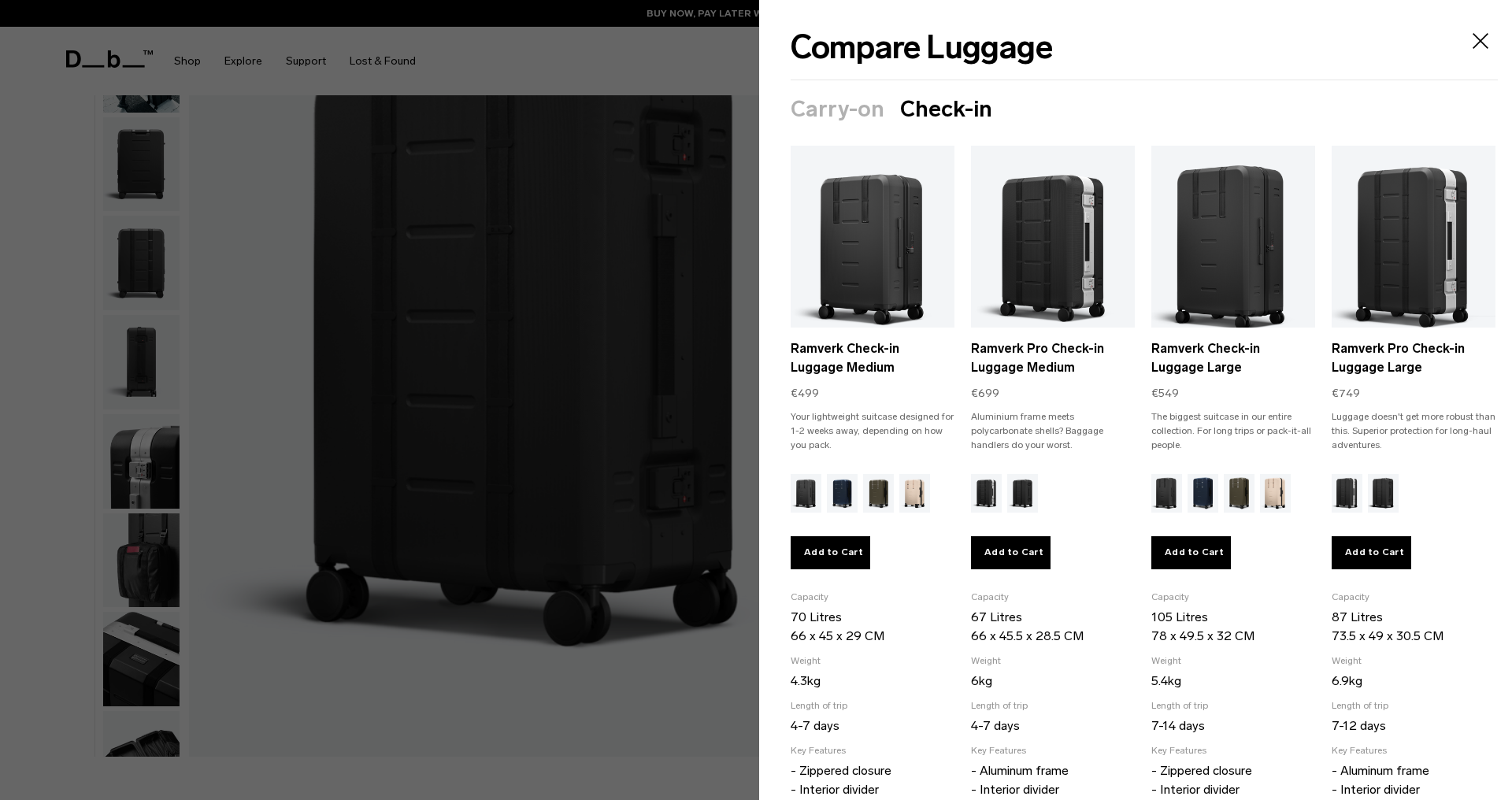
click at [1481, 41] on icon "Close" at bounding box center [1480, 41] width 15 height 15
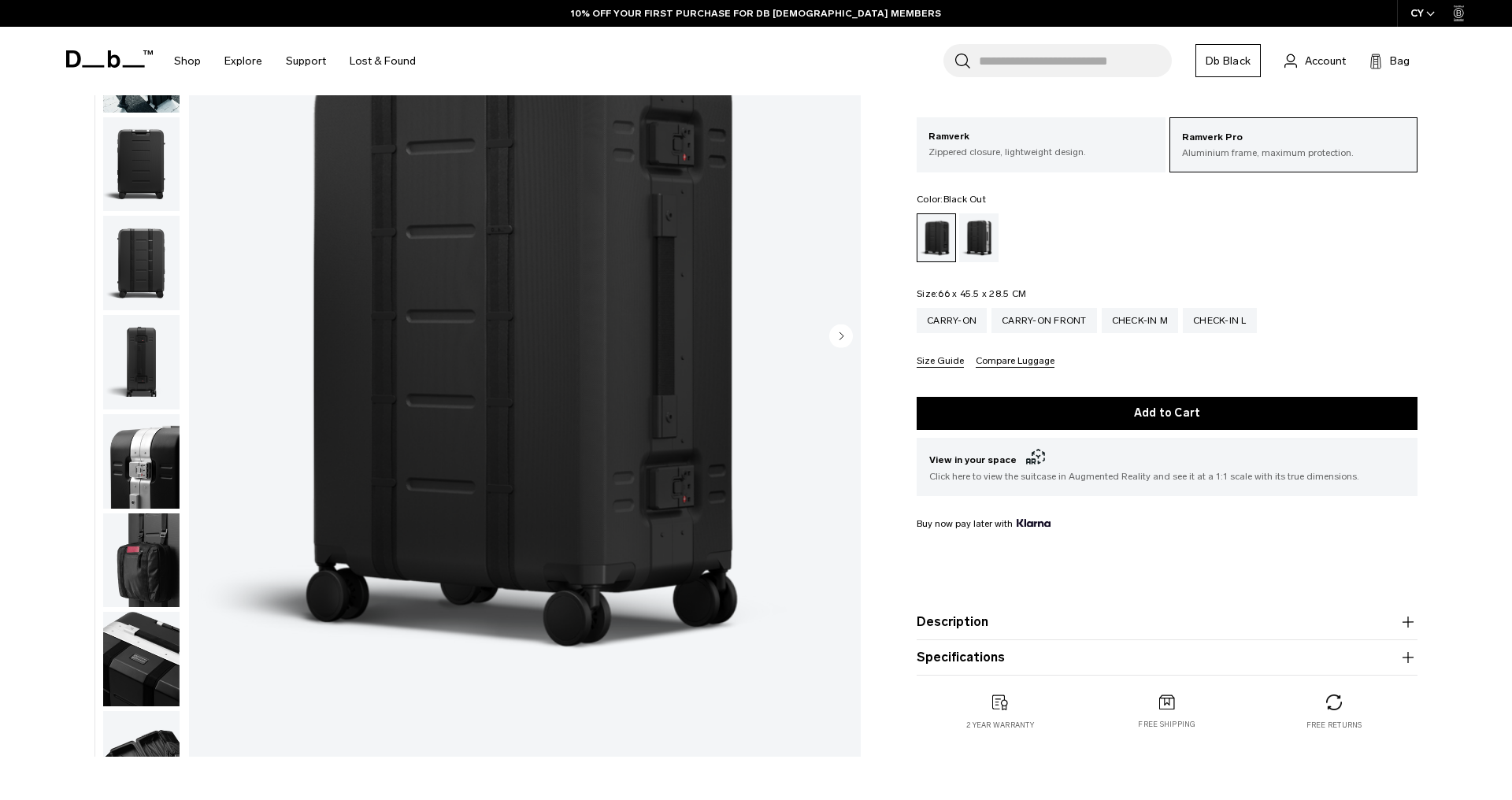
click at [179, 581] on button "button" at bounding box center [142, 561] width 78 height 96
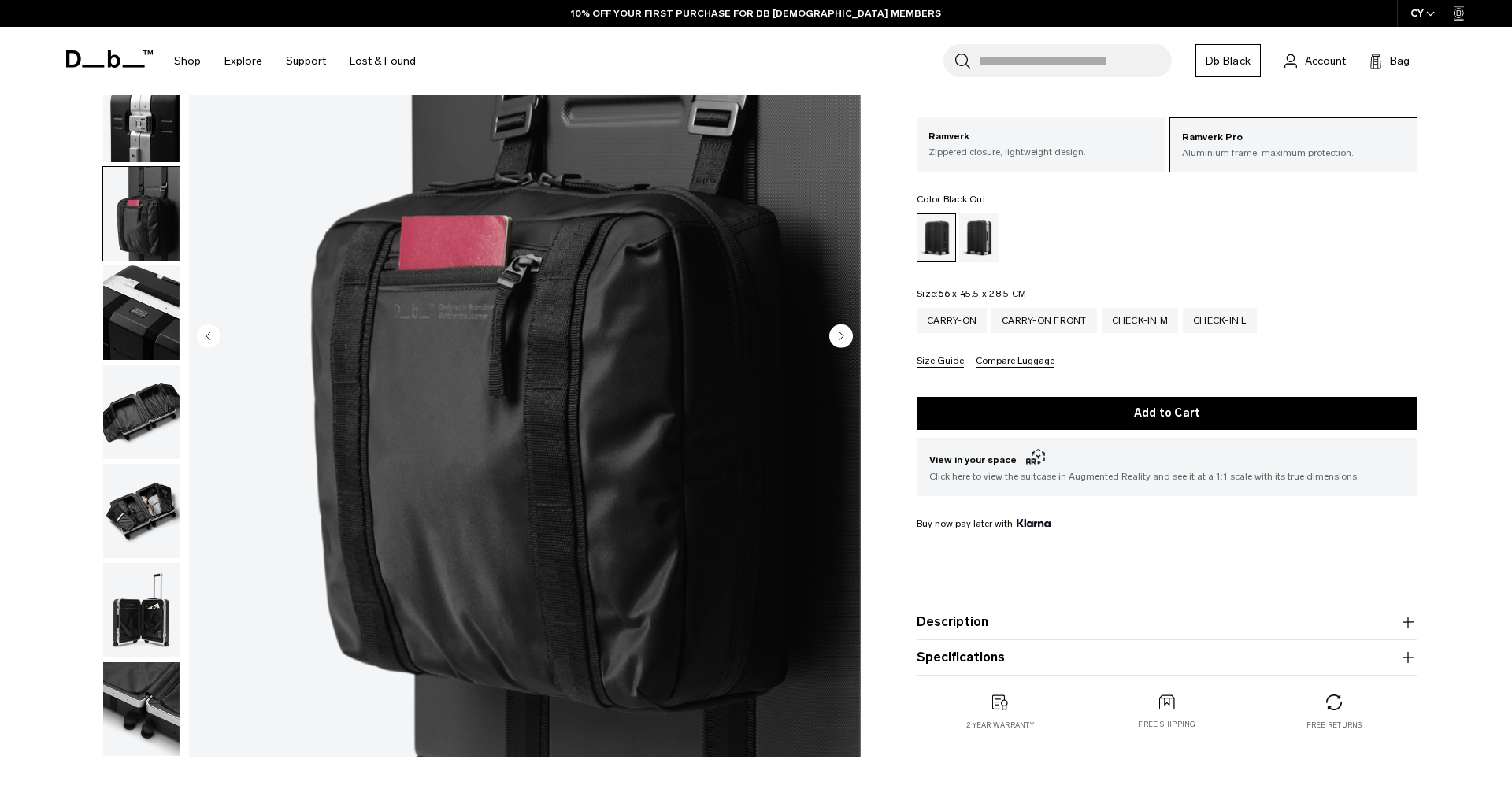
scroll to position [347, 0]
click at [165, 514] on img "button" at bounding box center [142, 511] width 77 height 95
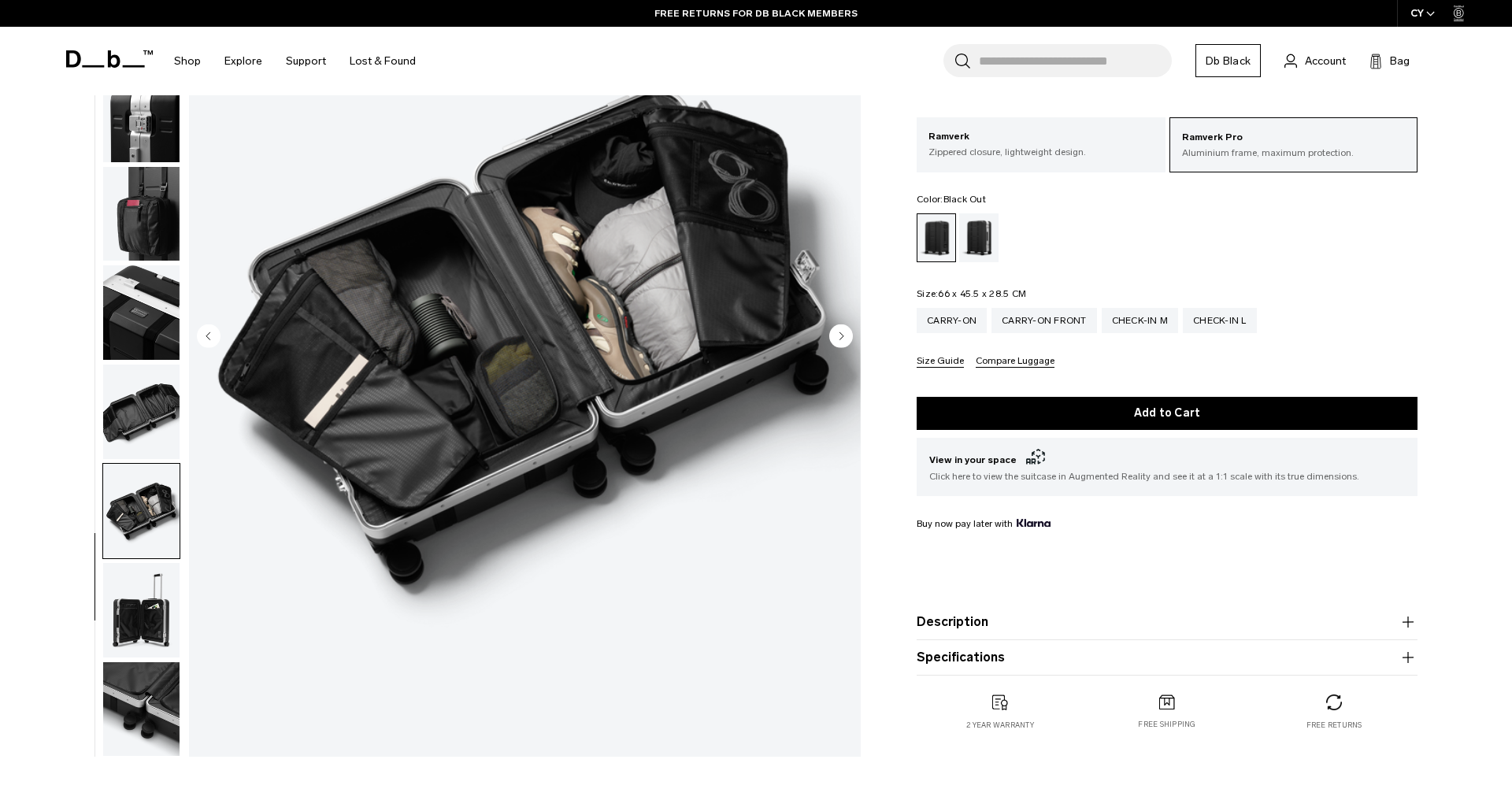
click at [648, 323] on img "10 / 12" at bounding box center [525, 338] width 672 height 839
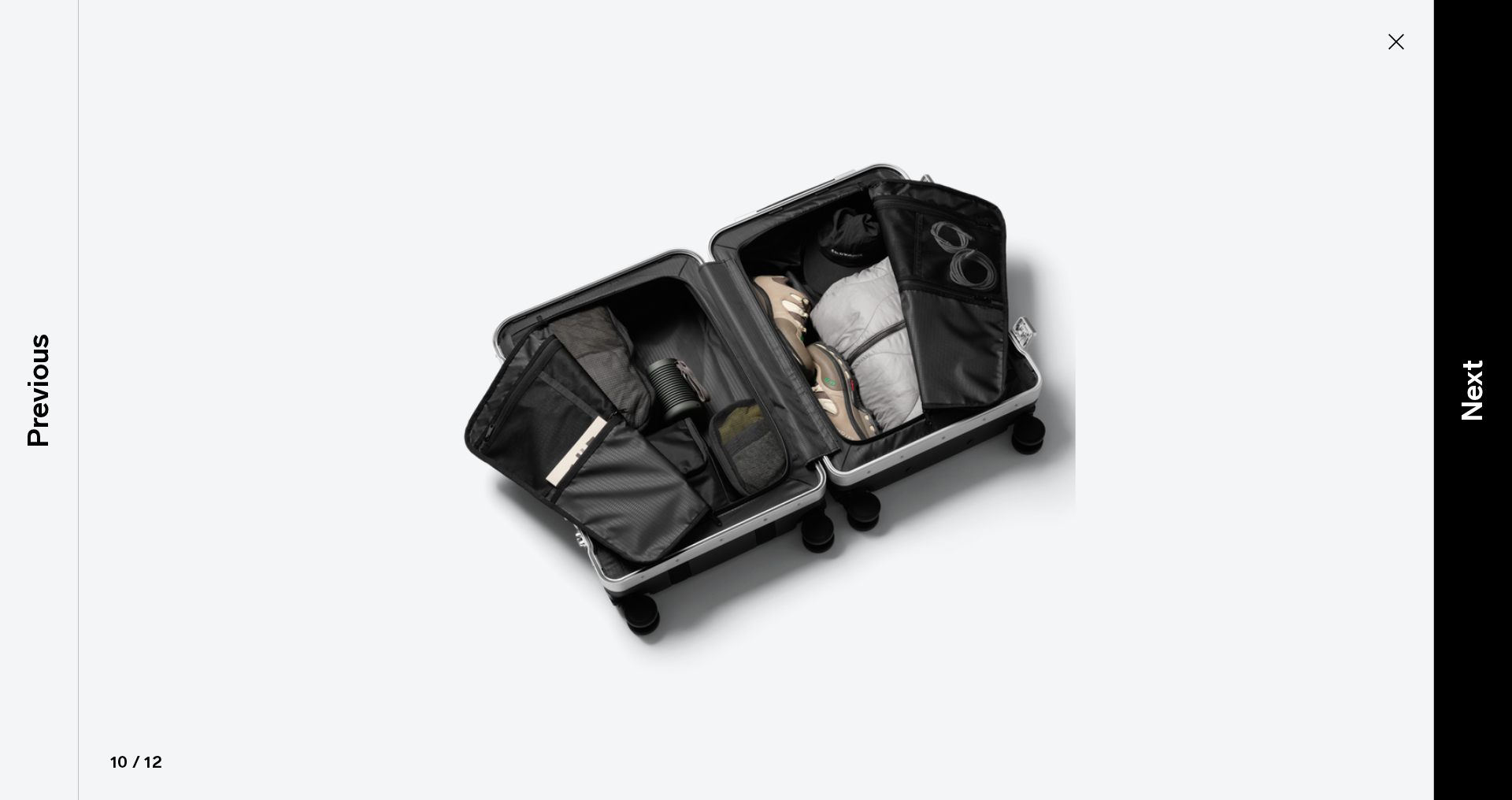
click at [1479, 386] on p "Next" at bounding box center [1473, 390] width 42 height 62
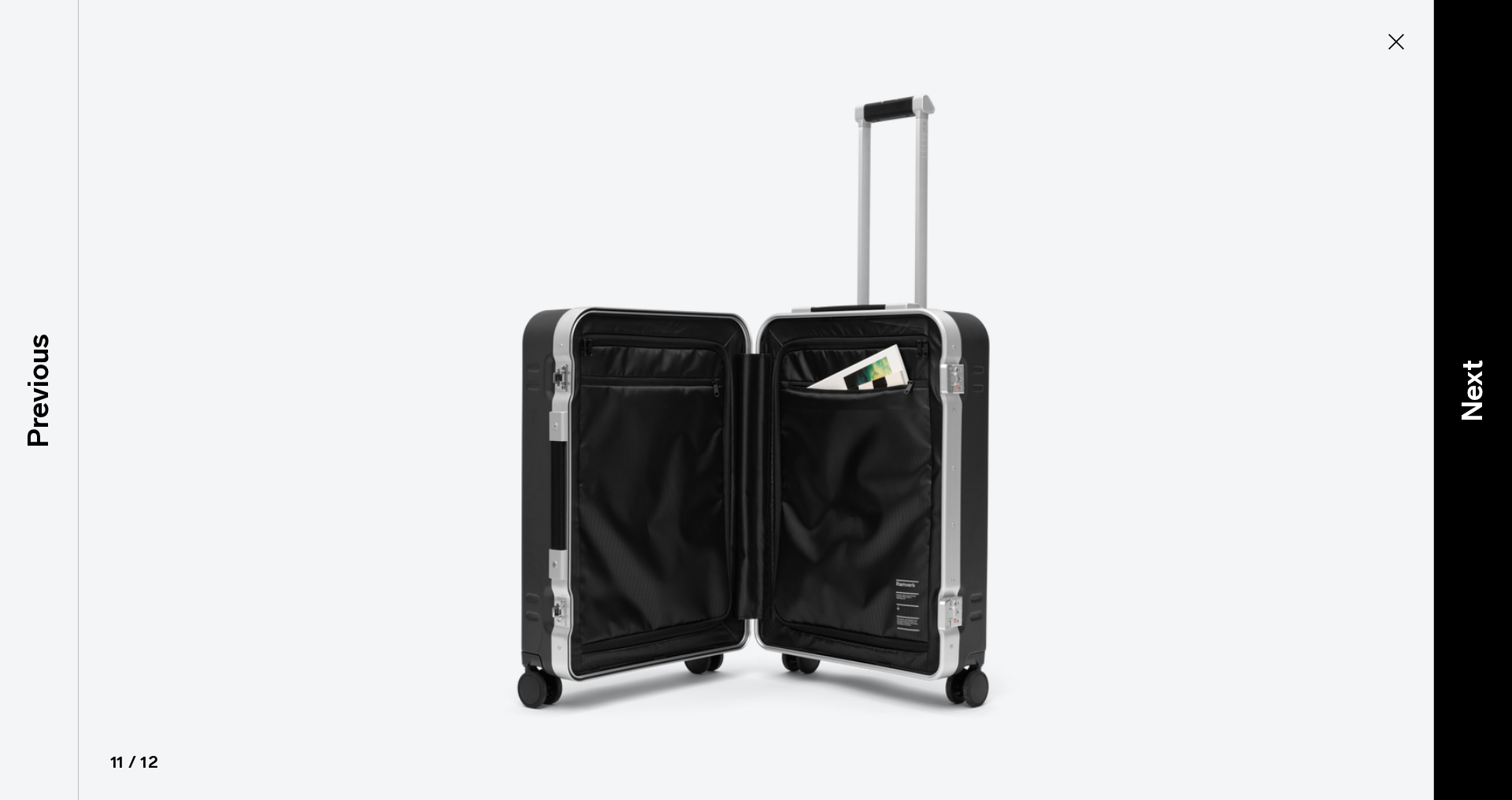
click at [1479, 386] on p "Next" at bounding box center [1473, 390] width 42 height 62
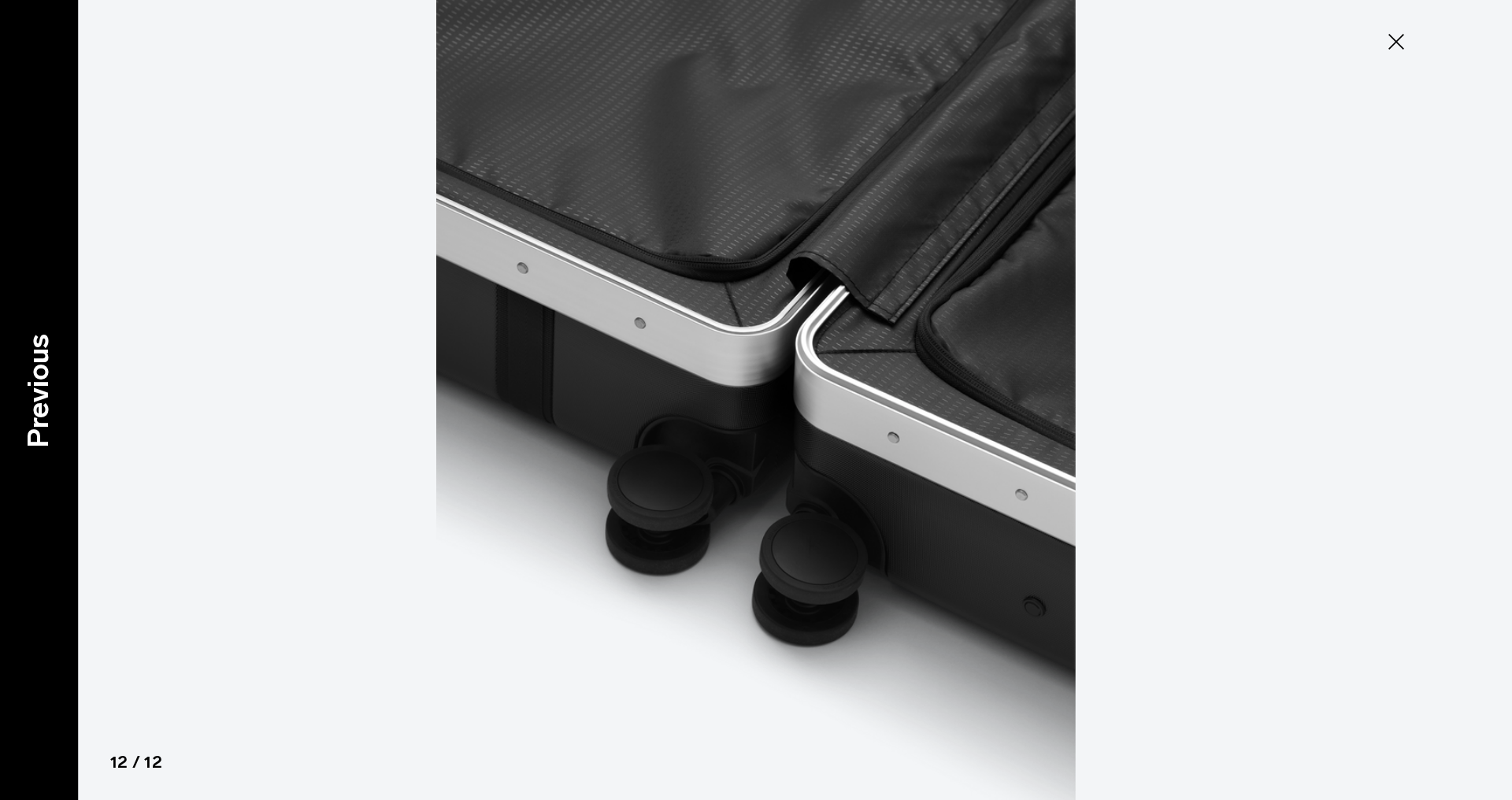
click at [36, 433] on p "Previous" at bounding box center [38, 391] width 42 height 114
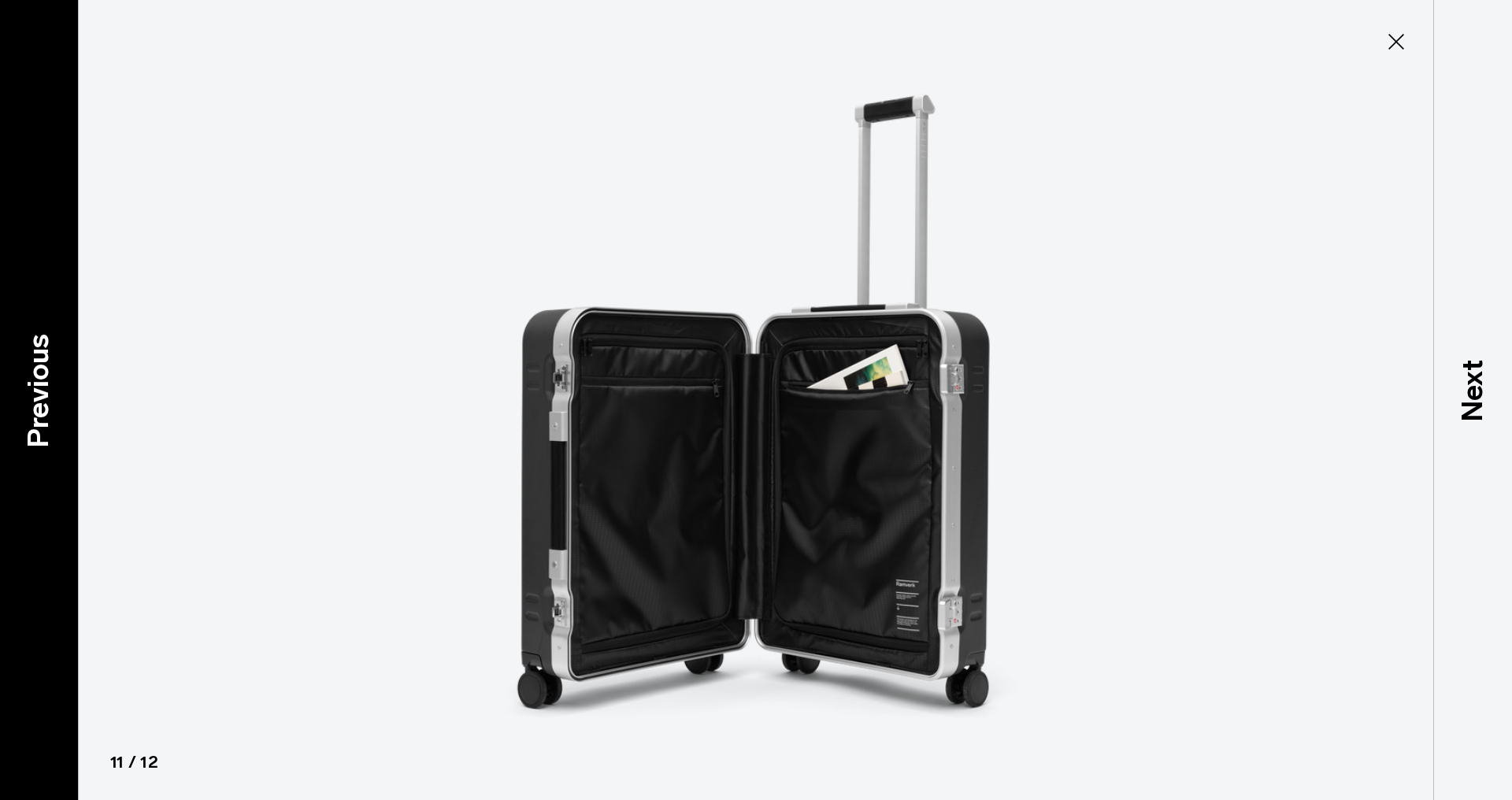
click at [36, 433] on p "Previous" at bounding box center [38, 391] width 42 height 114
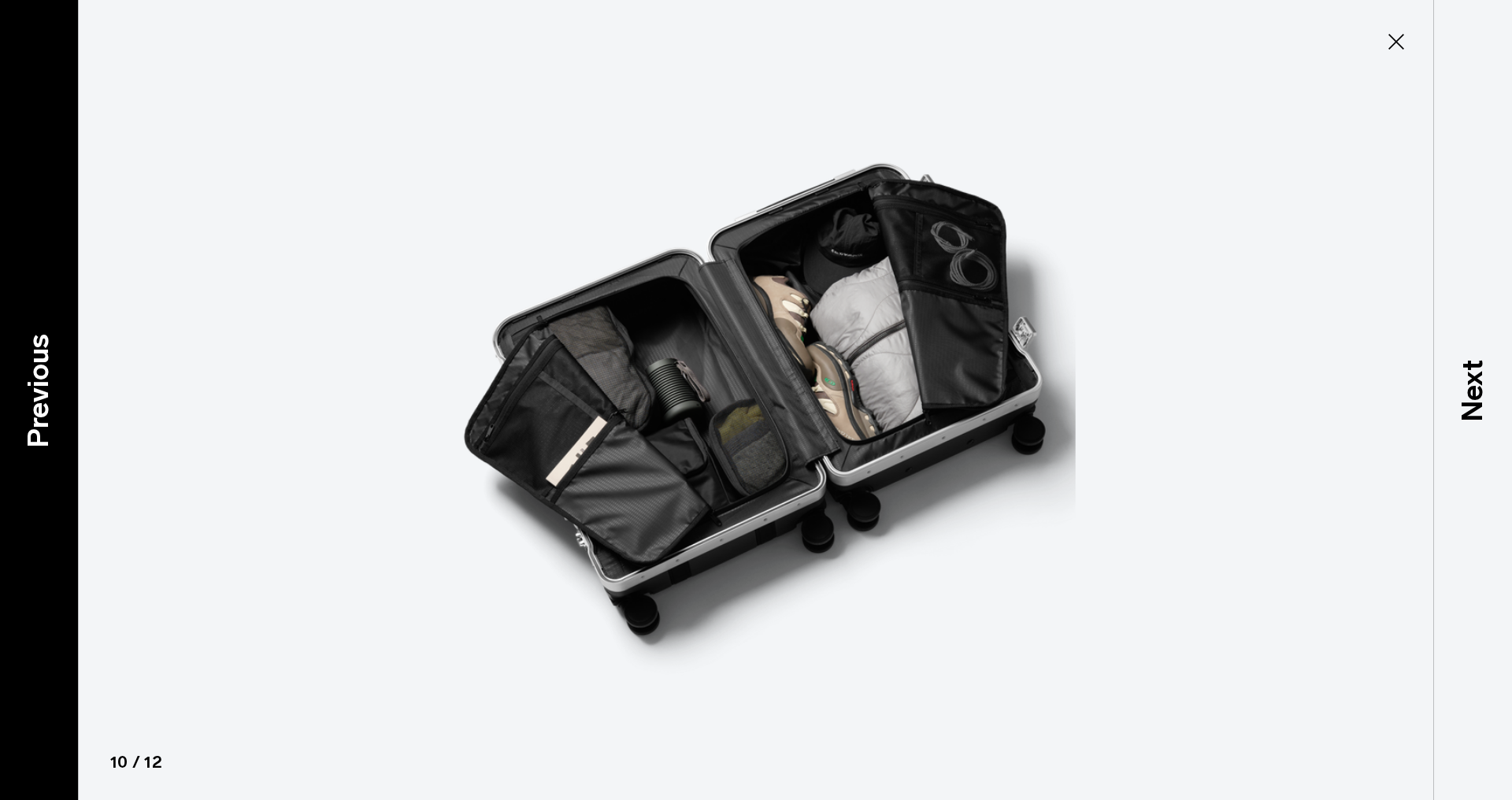
click at [36, 433] on p "Previous" at bounding box center [38, 391] width 42 height 114
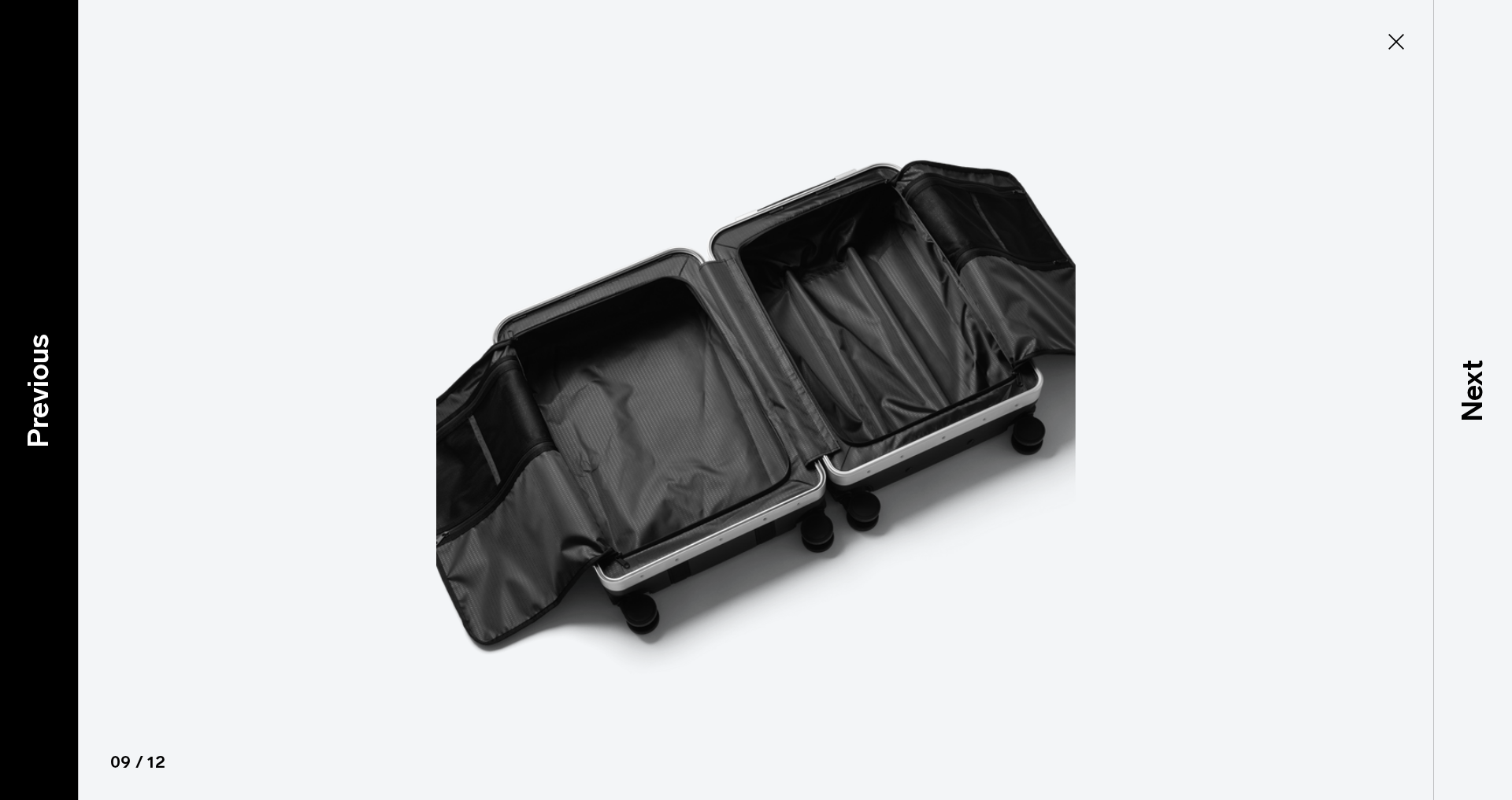
click at [36, 433] on p "Previous" at bounding box center [38, 391] width 42 height 114
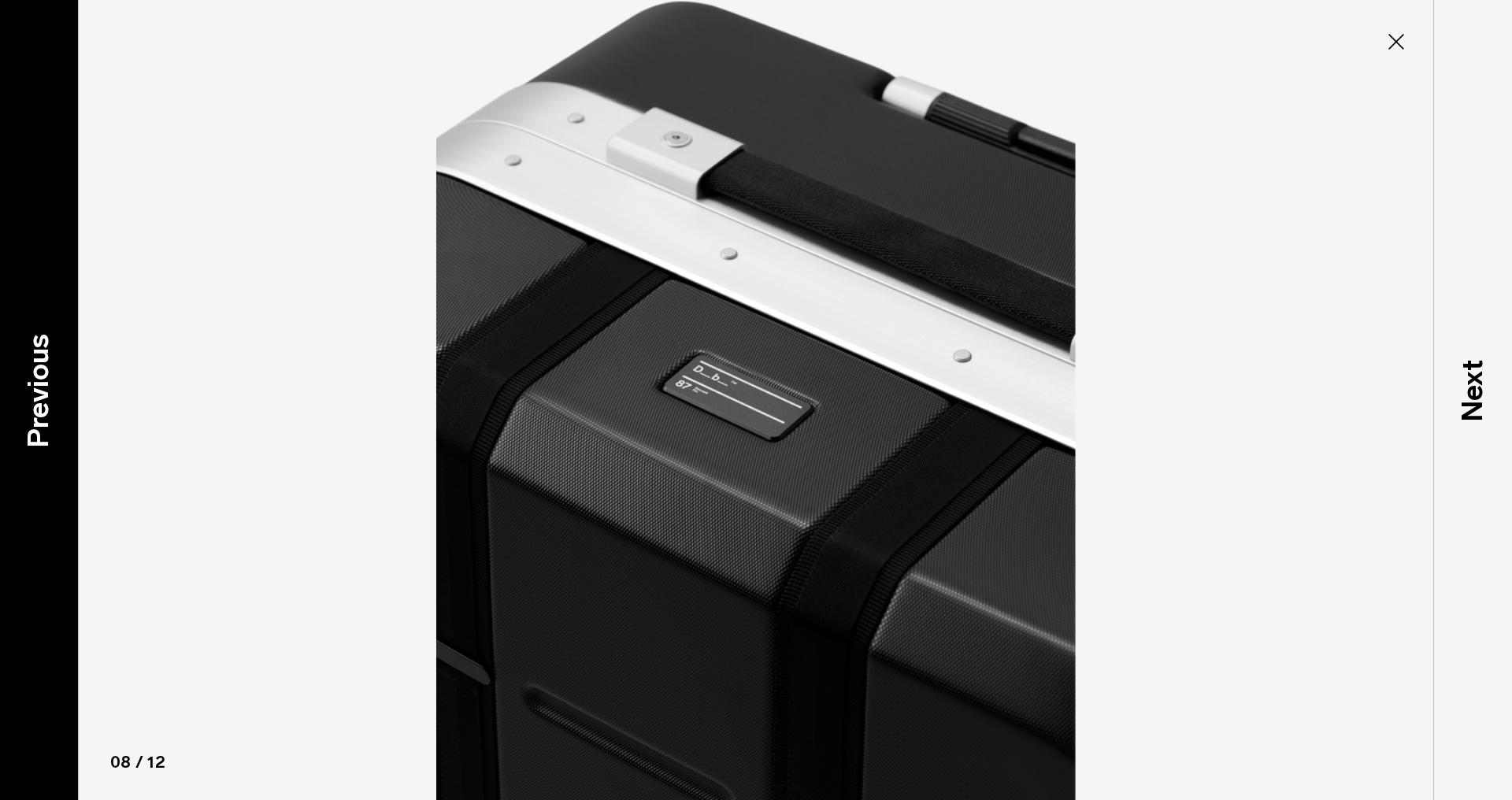
click at [36, 433] on p "Previous" at bounding box center [38, 391] width 42 height 114
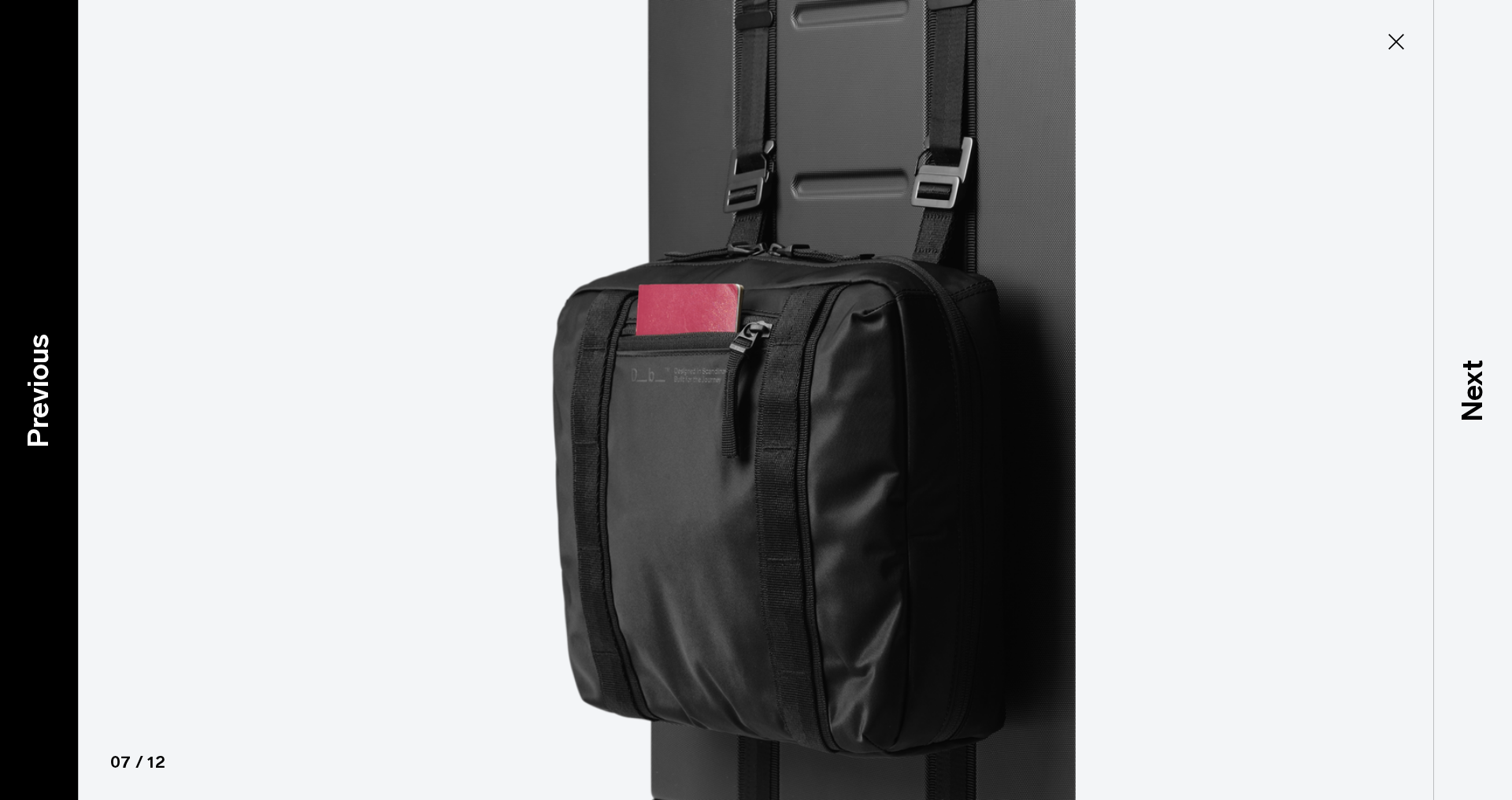
click at [36, 433] on p "Previous" at bounding box center [38, 391] width 42 height 114
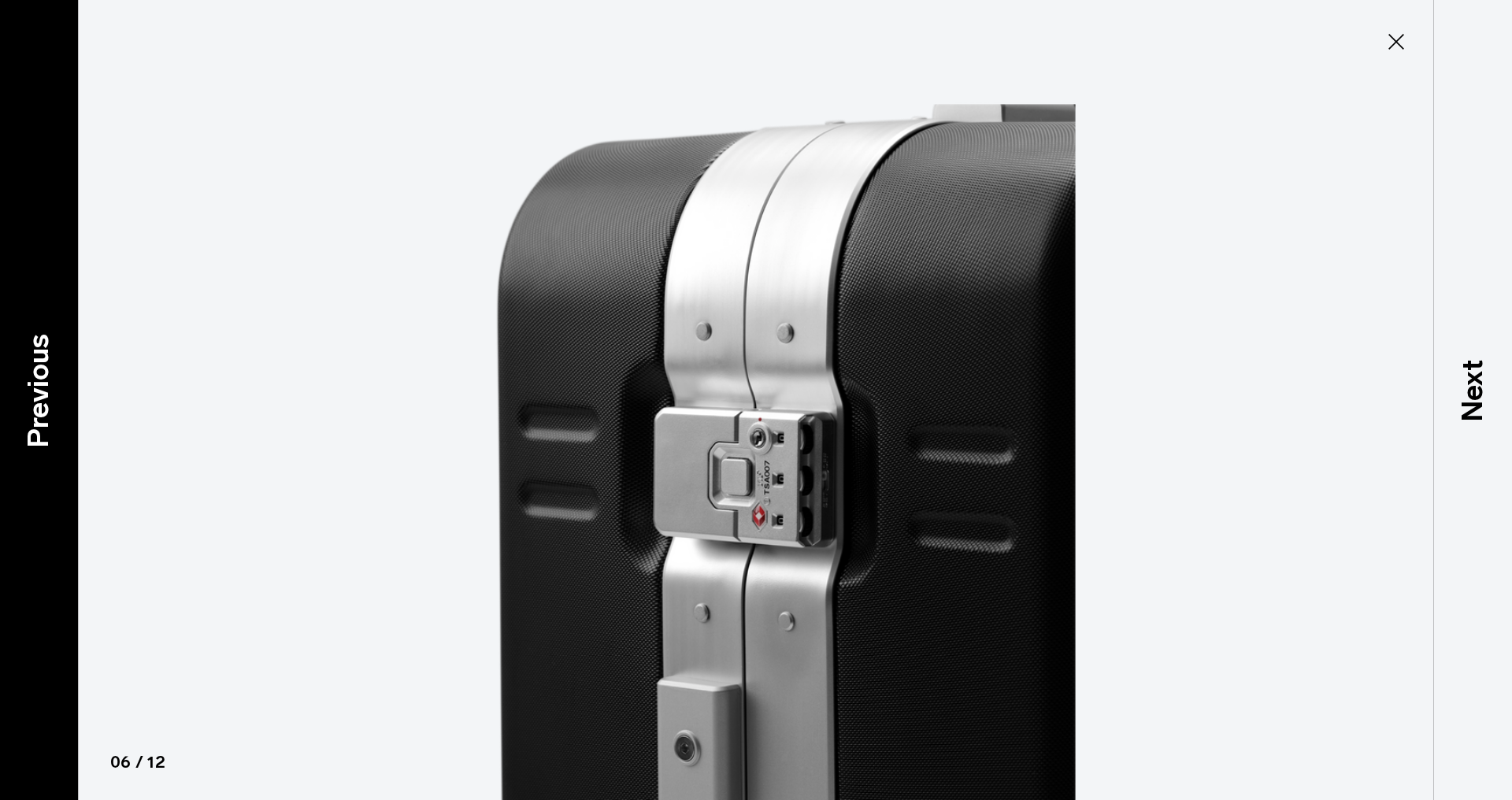
click at [36, 433] on p "Previous" at bounding box center [38, 391] width 42 height 114
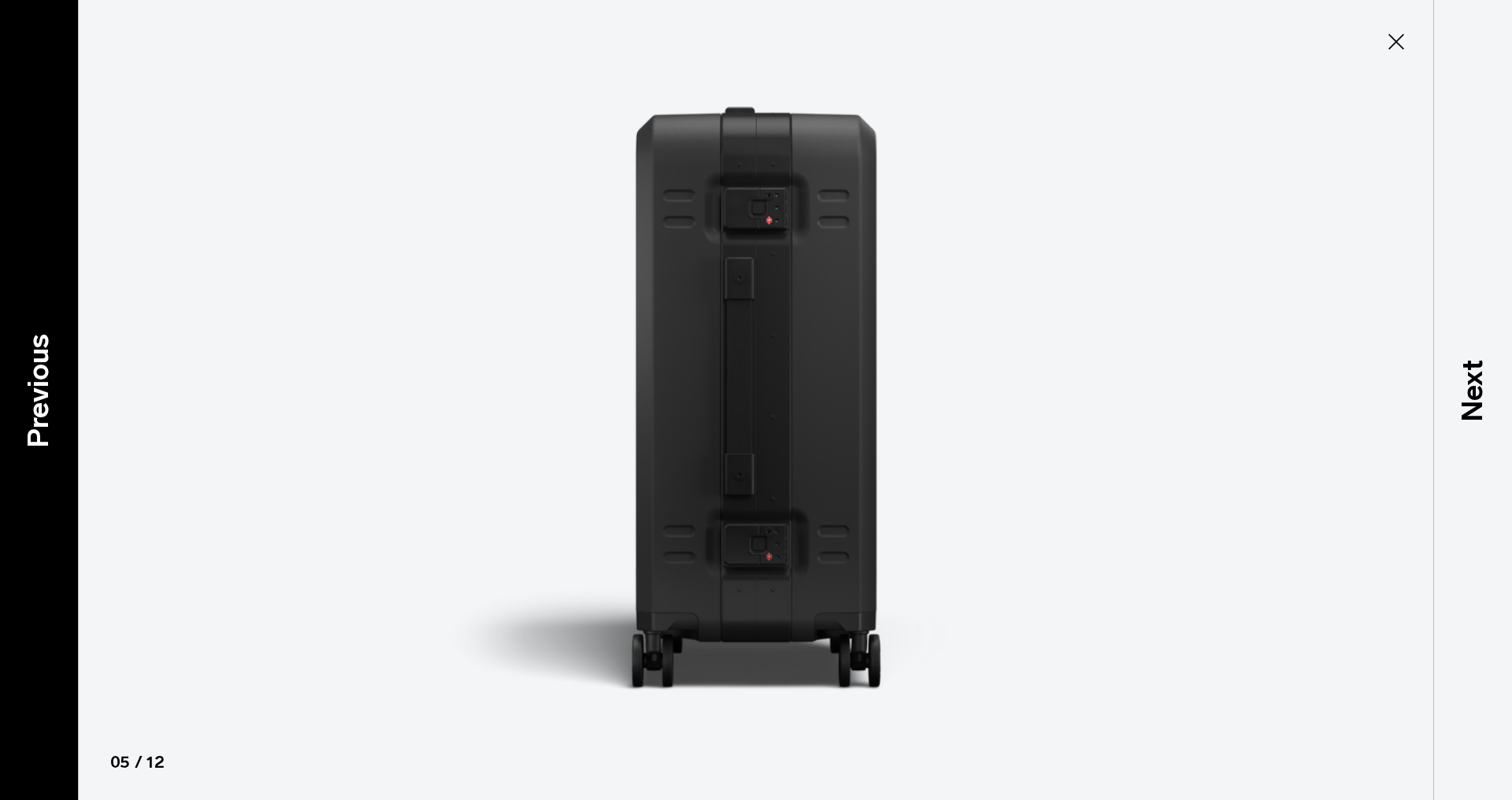
click at [36, 433] on p "Previous" at bounding box center [38, 391] width 42 height 114
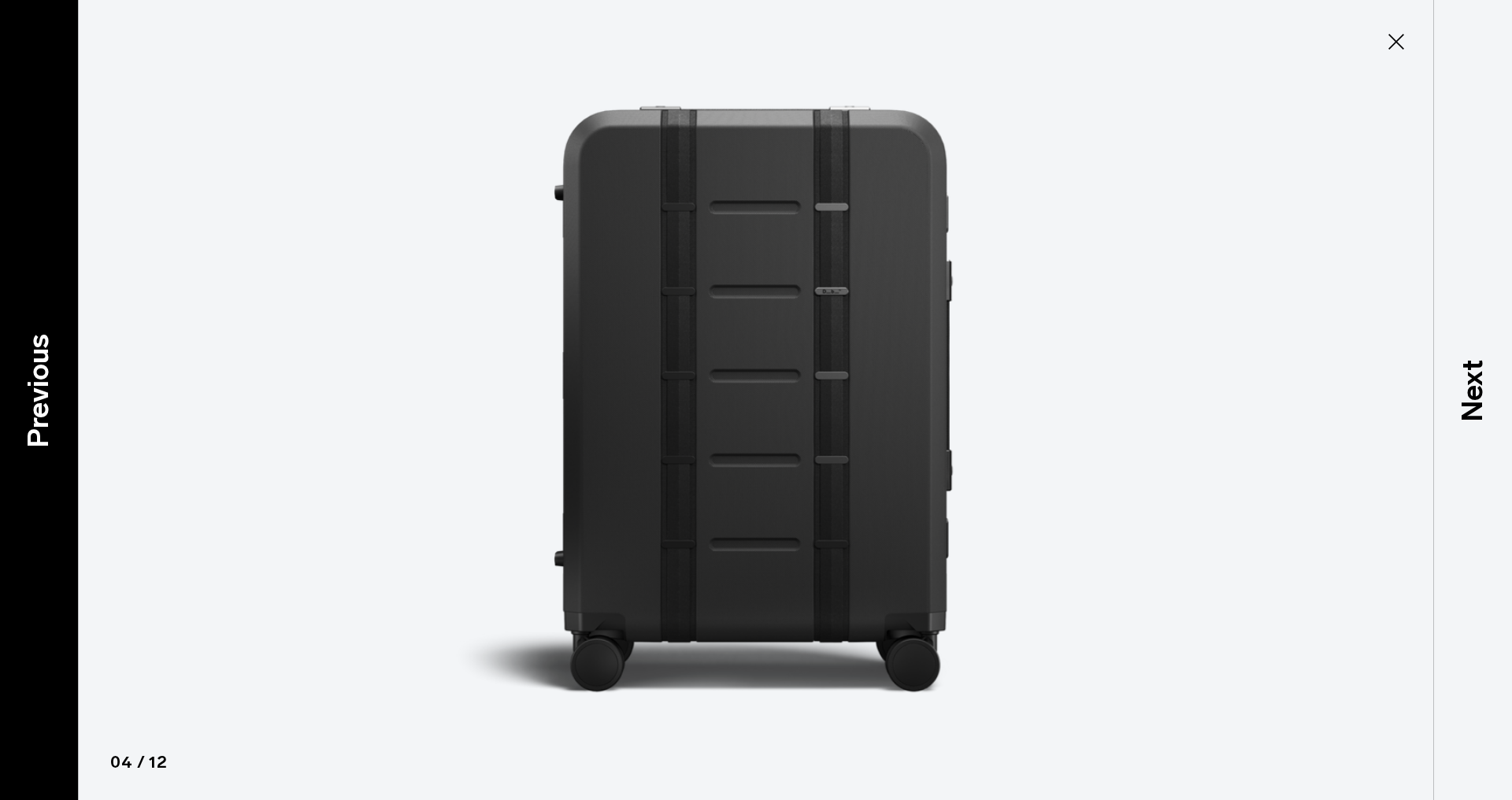
click at [36, 433] on p "Previous" at bounding box center [38, 391] width 42 height 114
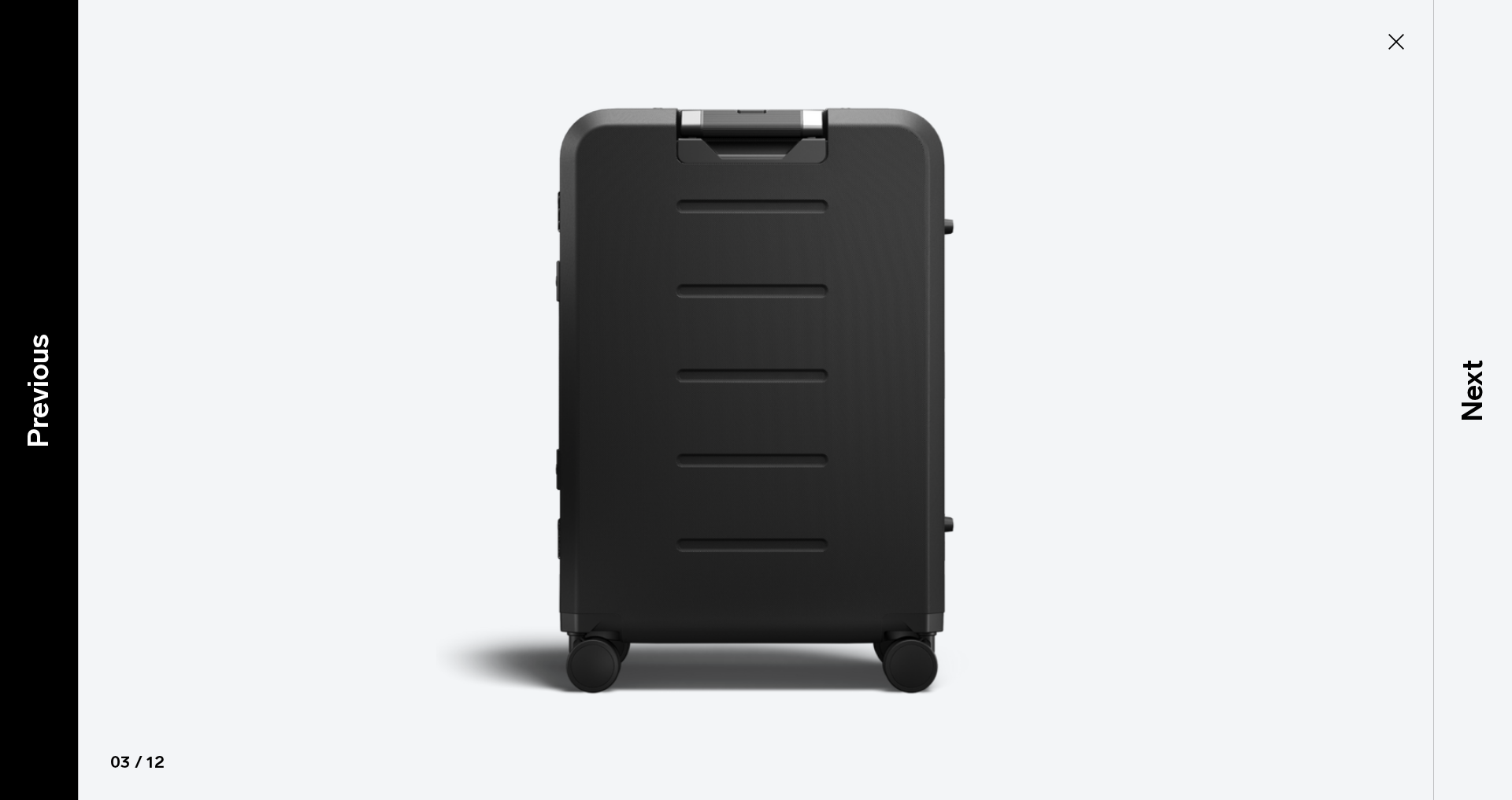
click at [36, 433] on p "Previous" at bounding box center [38, 391] width 42 height 114
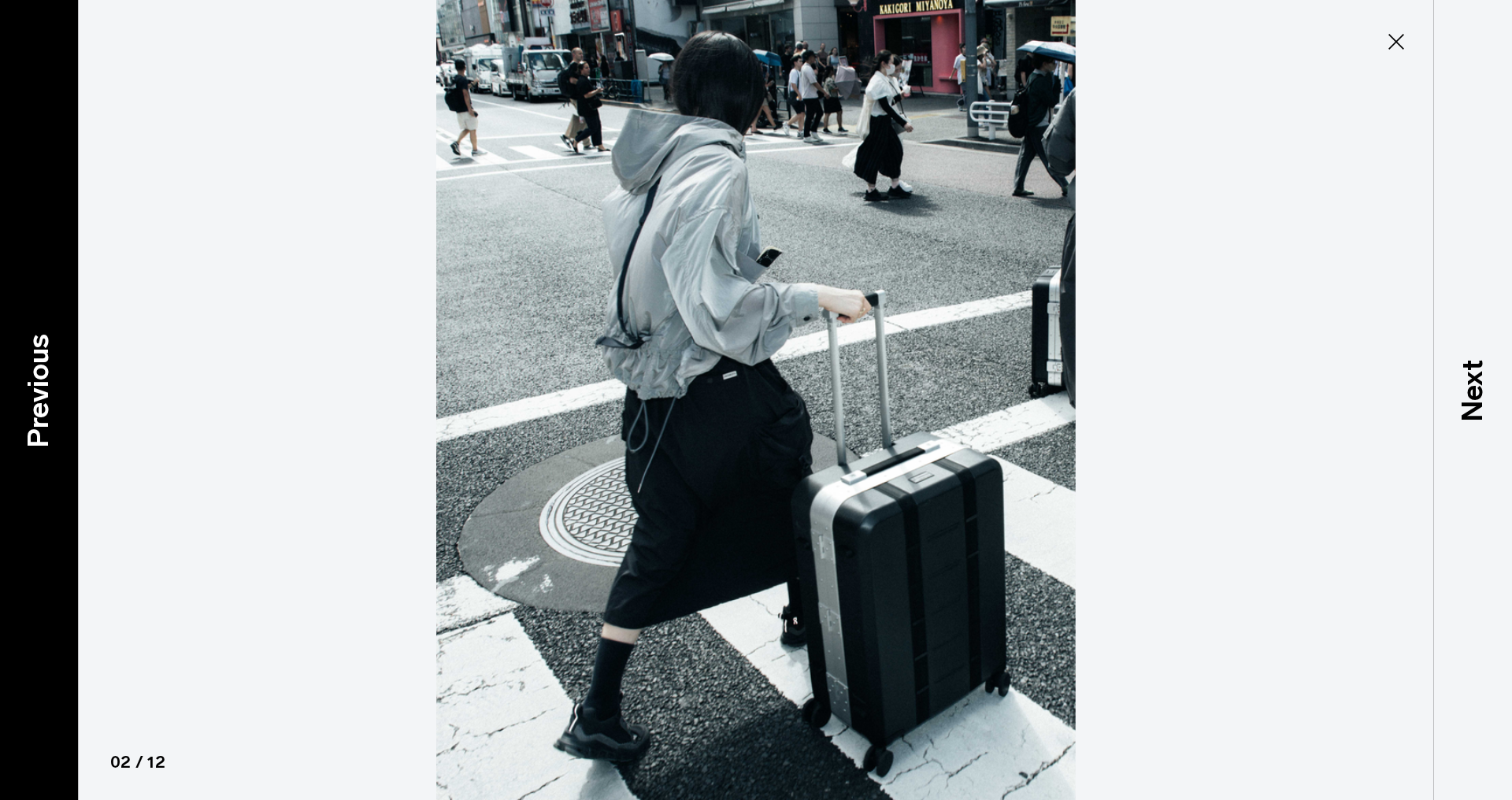
click at [36, 433] on p "Previous" at bounding box center [38, 391] width 42 height 114
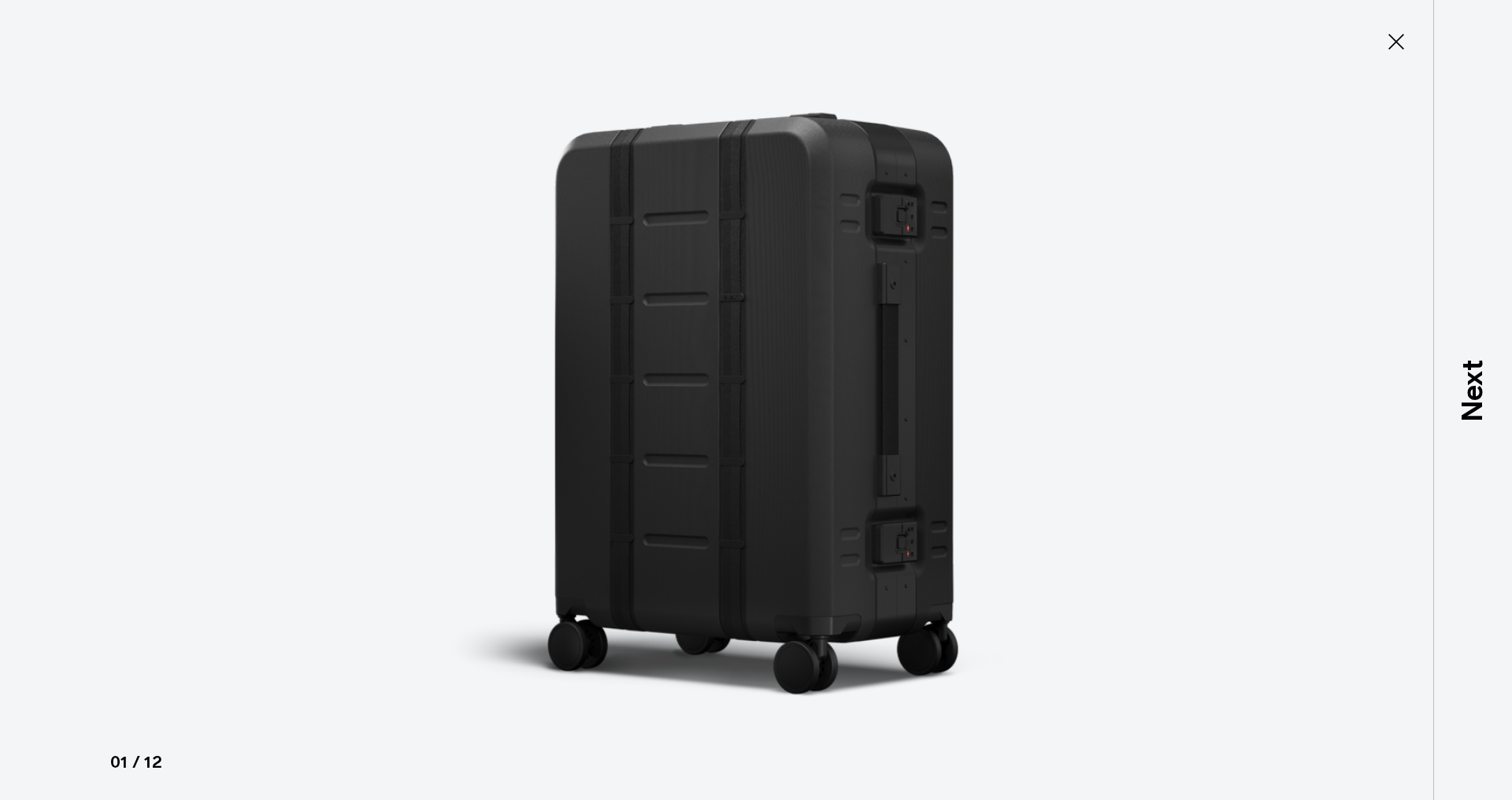
click at [36, 433] on div at bounding box center [756, 400] width 1512 height 800
click at [1395, 38] on icon at bounding box center [1396, 42] width 25 height 25
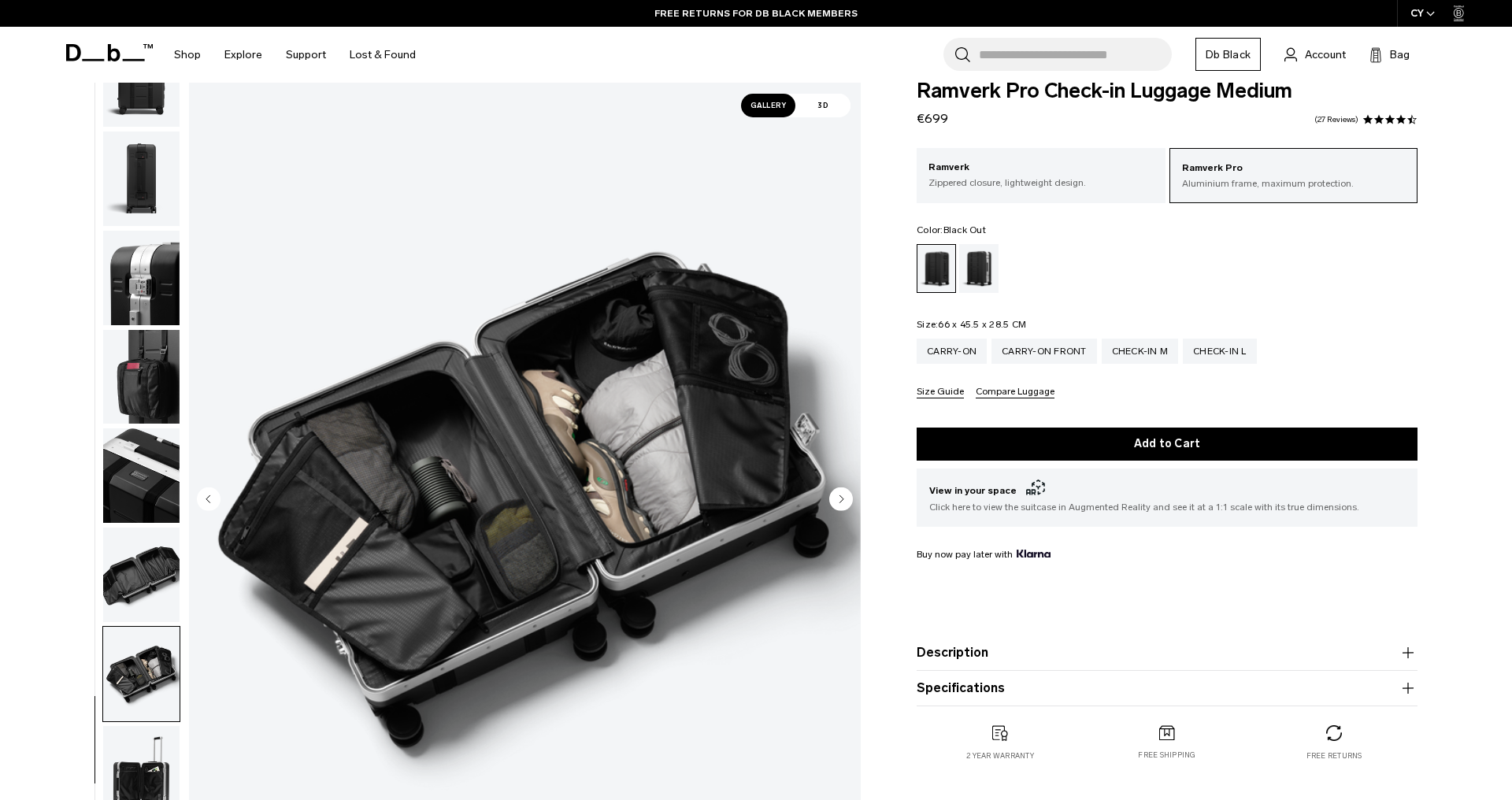
scroll to position [29, 0]
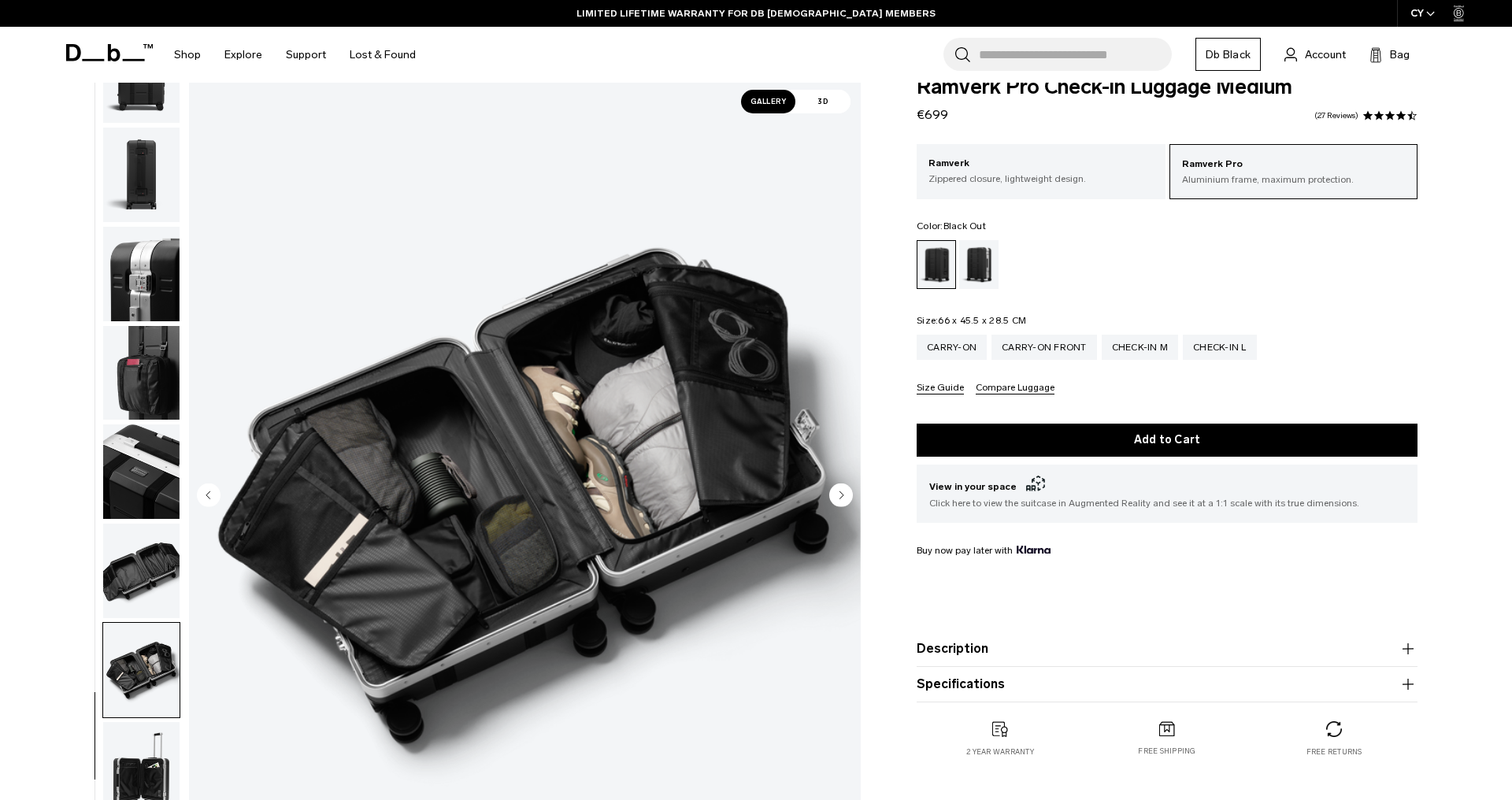
click at [151, 472] on img "button" at bounding box center [142, 472] width 77 height 95
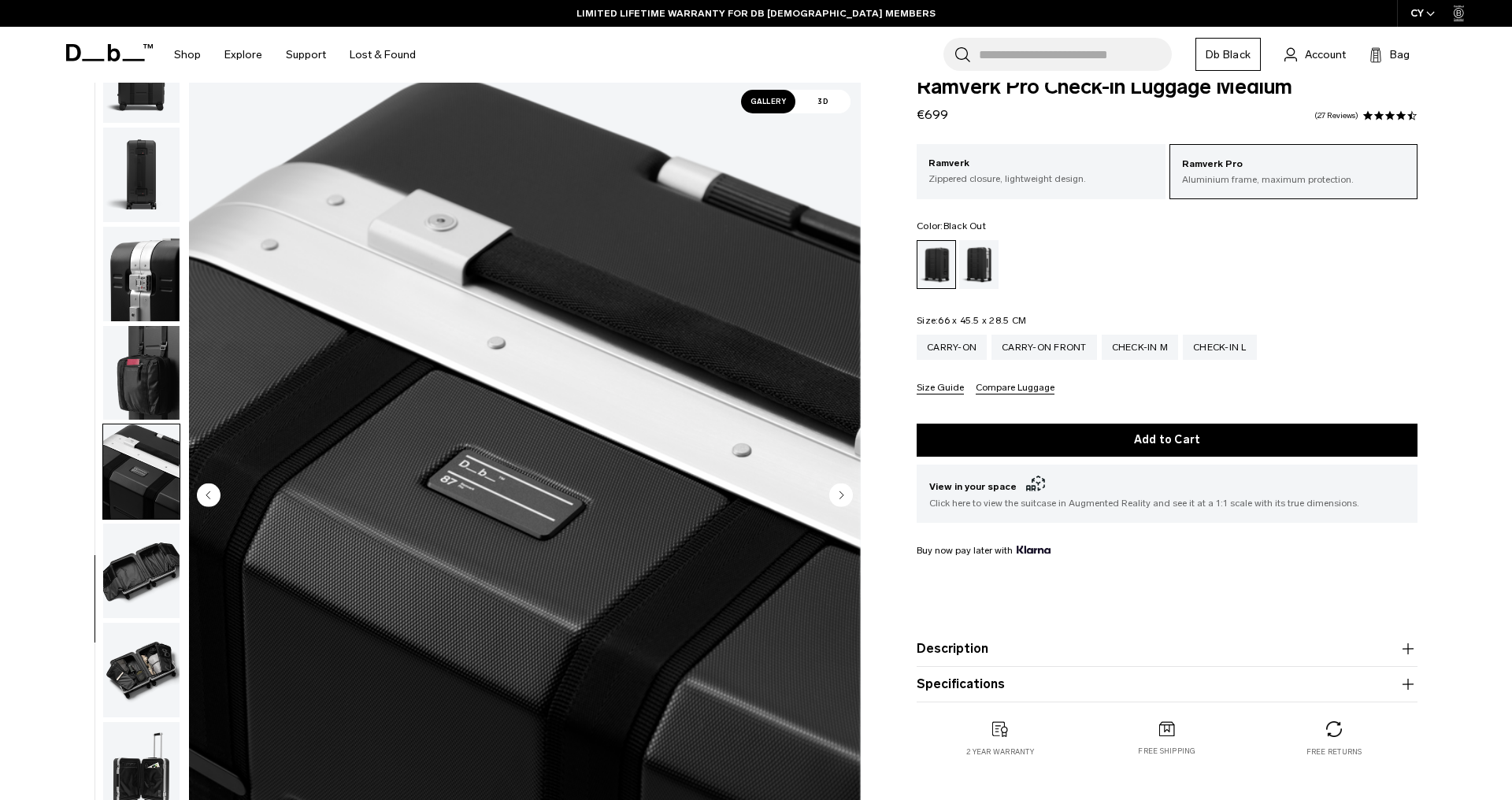
click at [139, 571] on img "button" at bounding box center [142, 571] width 77 height 95
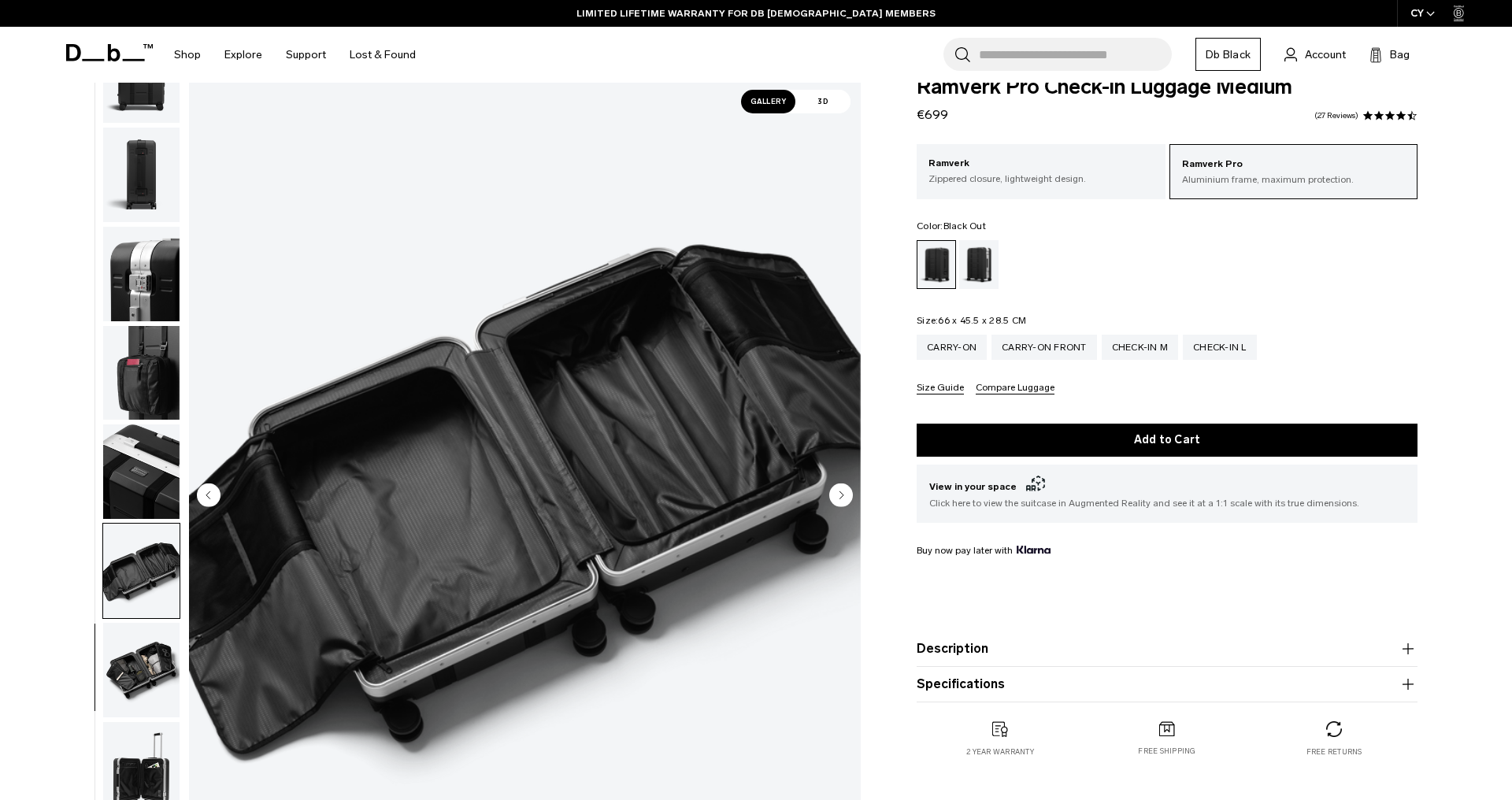
click at [153, 653] on img "button" at bounding box center [142, 670] width 77 height 95
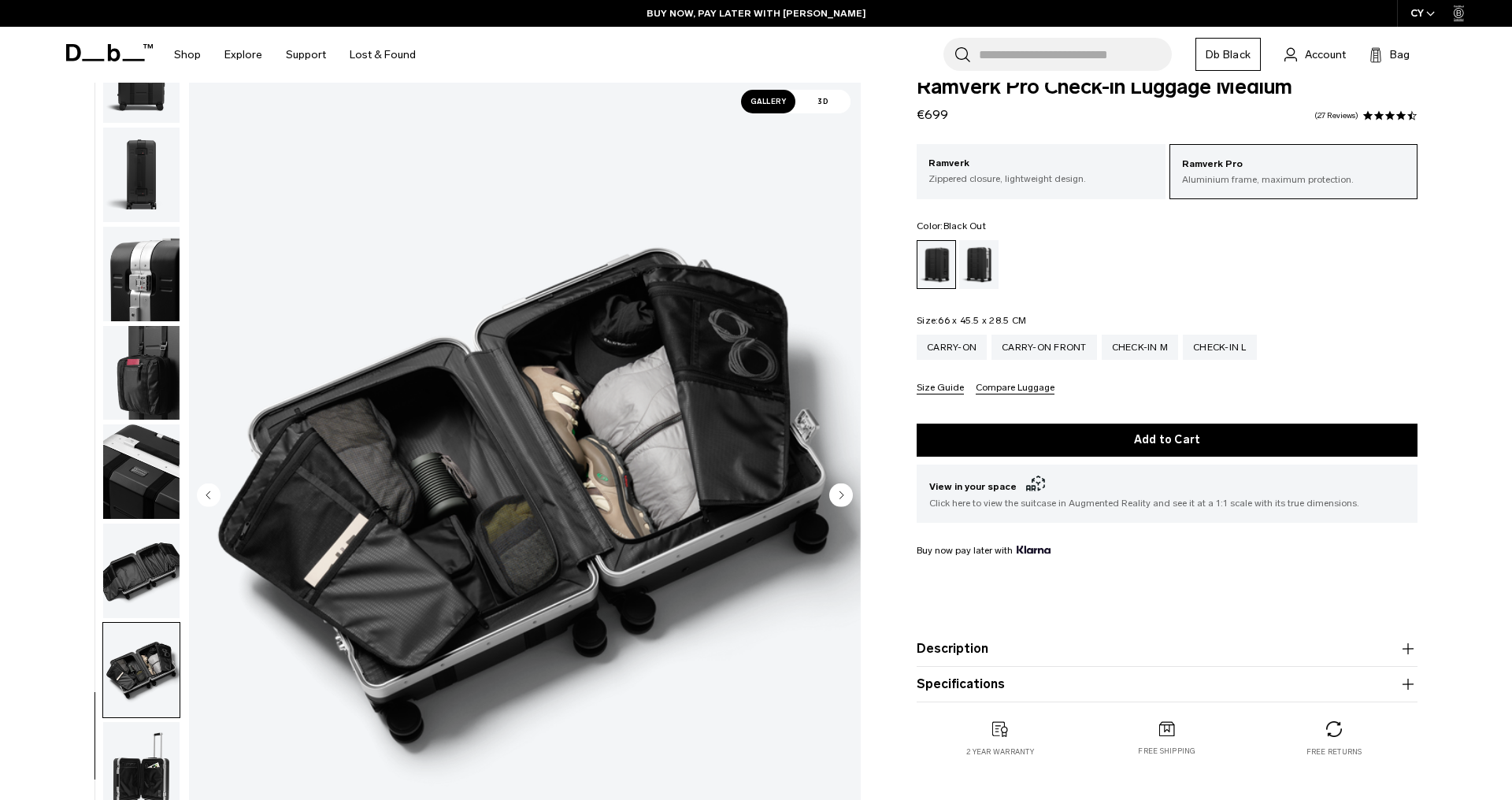
click at [629, 484] on img "10 / 12" at bounding box center [525, 497] width 672 height 839
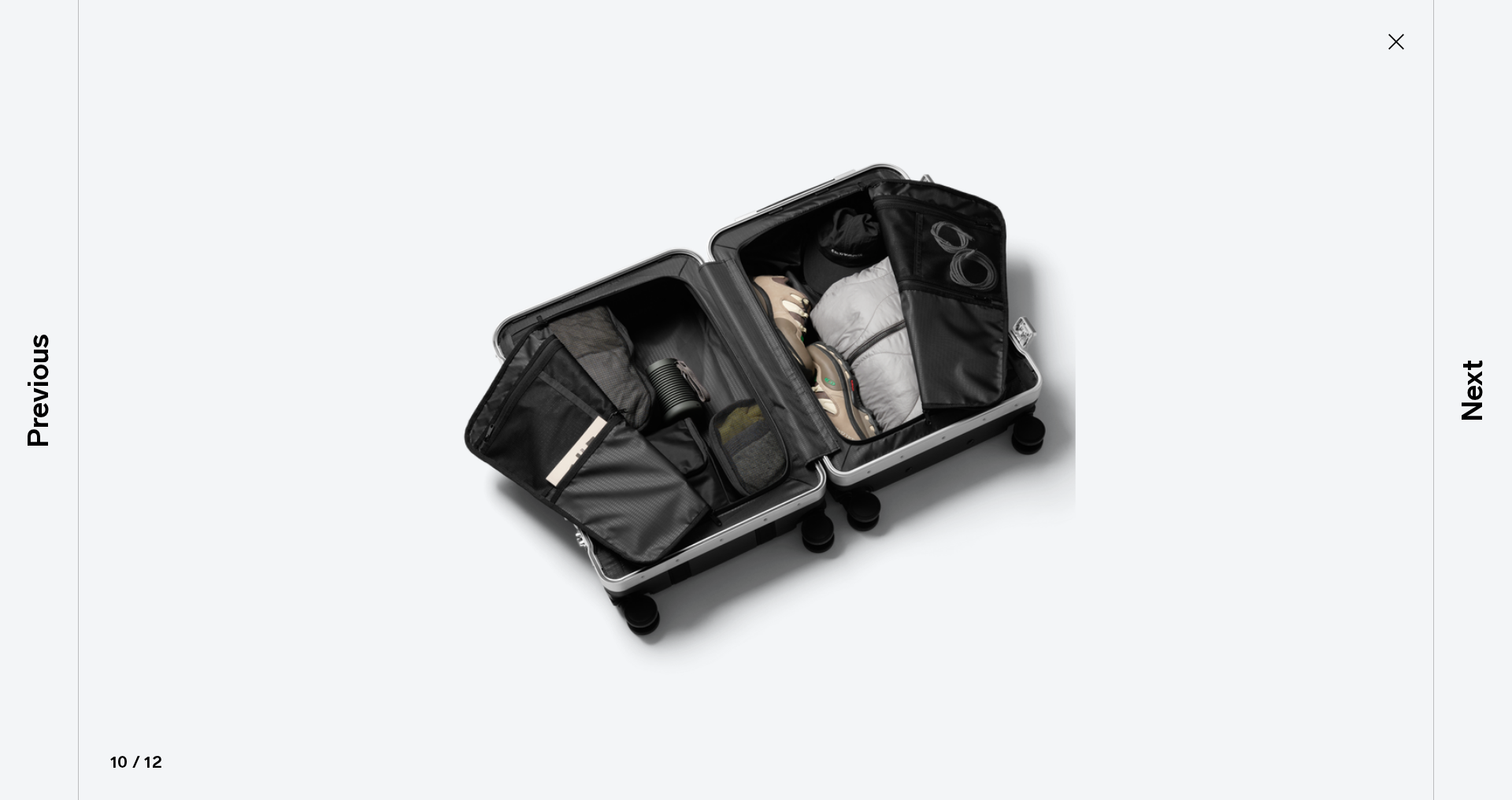
click at [758, 399] on img at bounding box center [756, 400] width 709 height 800
click at [1391, 49] on icon at bounding box center [1396, 42] width 25 height 25
